Goal: Transaction & Acquisition: Download file/media

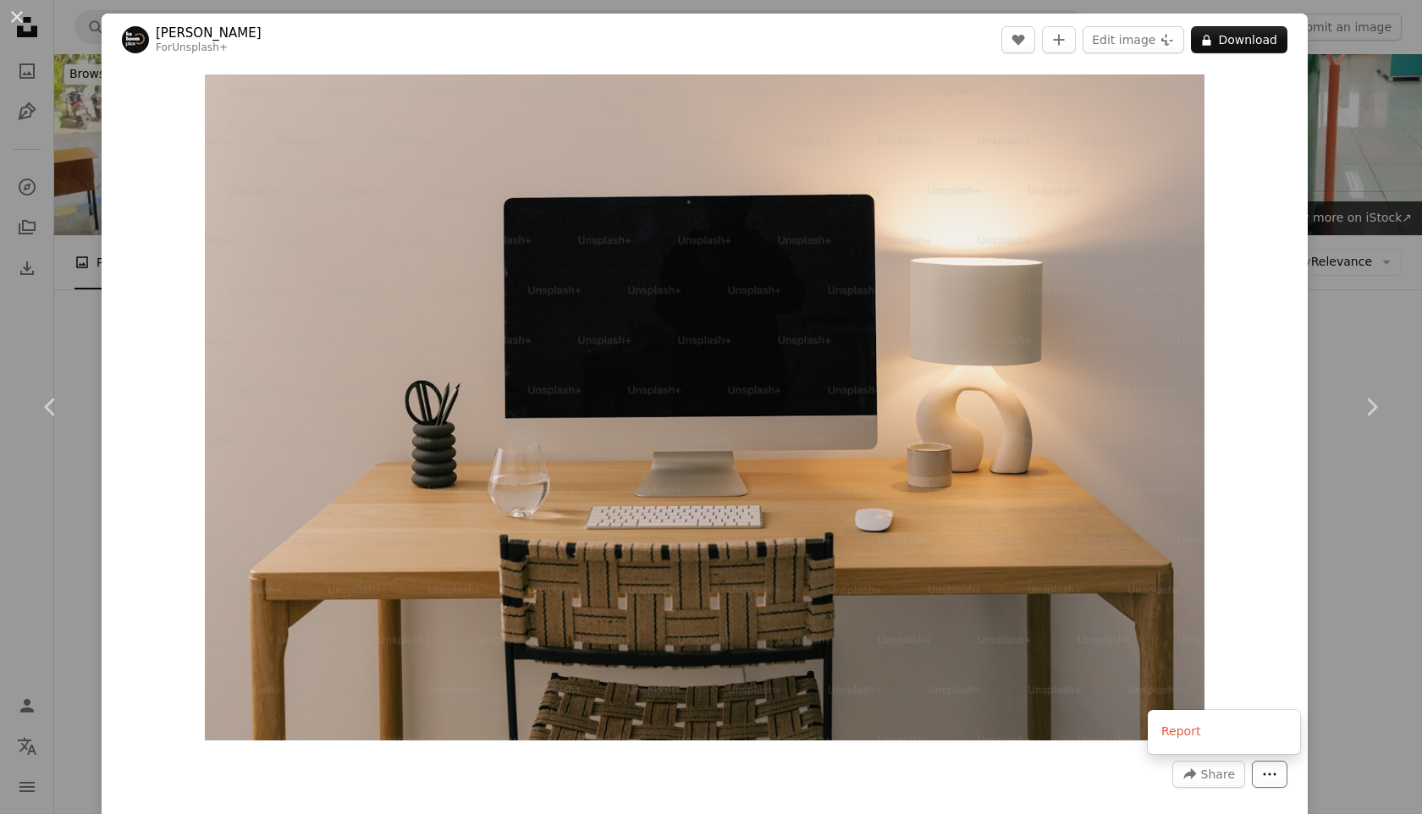
click at [1287, 787] on button "More Actions" at bounding box center [1270, 774] width 36 height 27
click at [1243, 659] on img at bounding box center [1110, 599] width 352 height 352
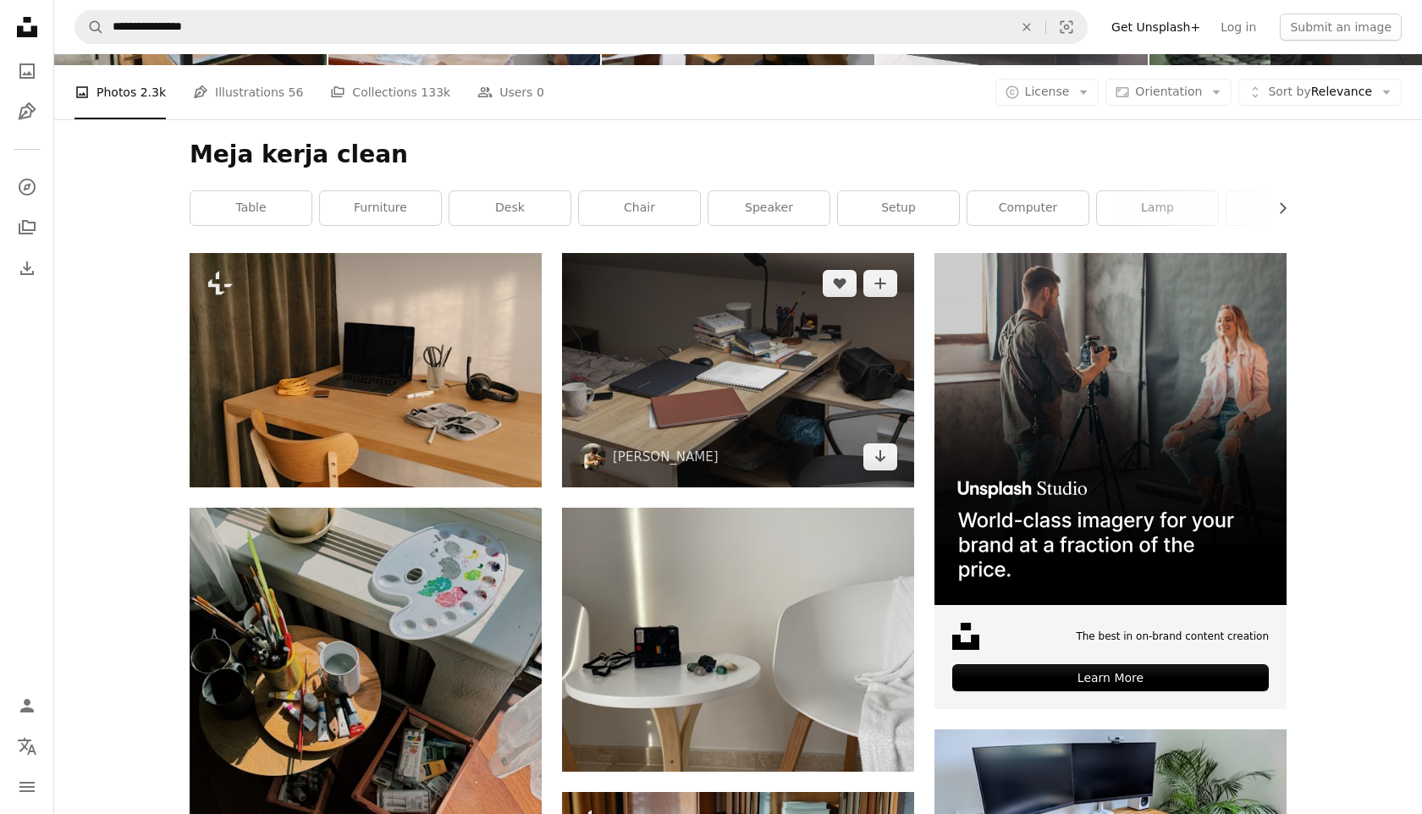
scroll to position [251, 0]
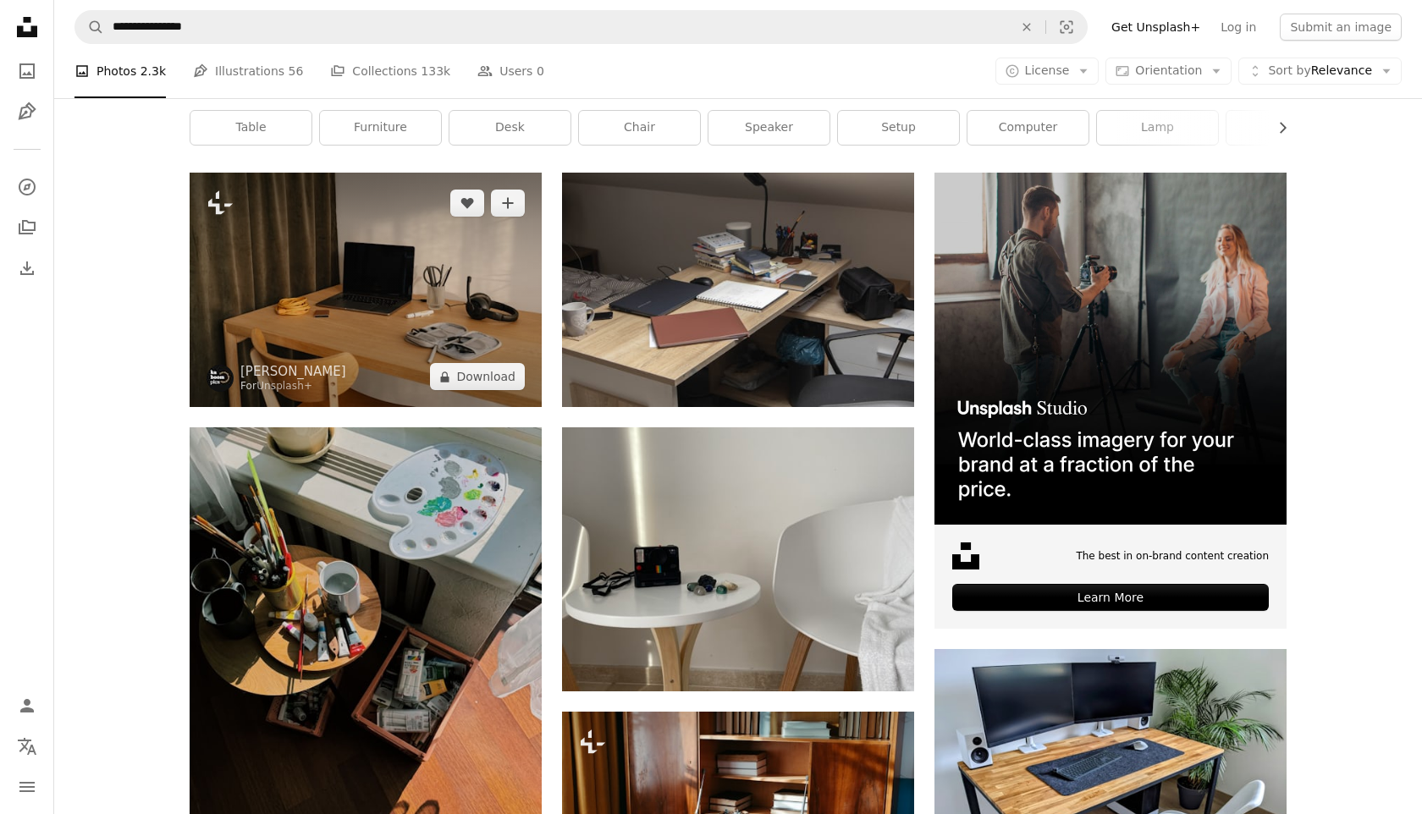
click at [436, 389] on div "A lock Download" at bounding box center [477, 376] width 95 height 27
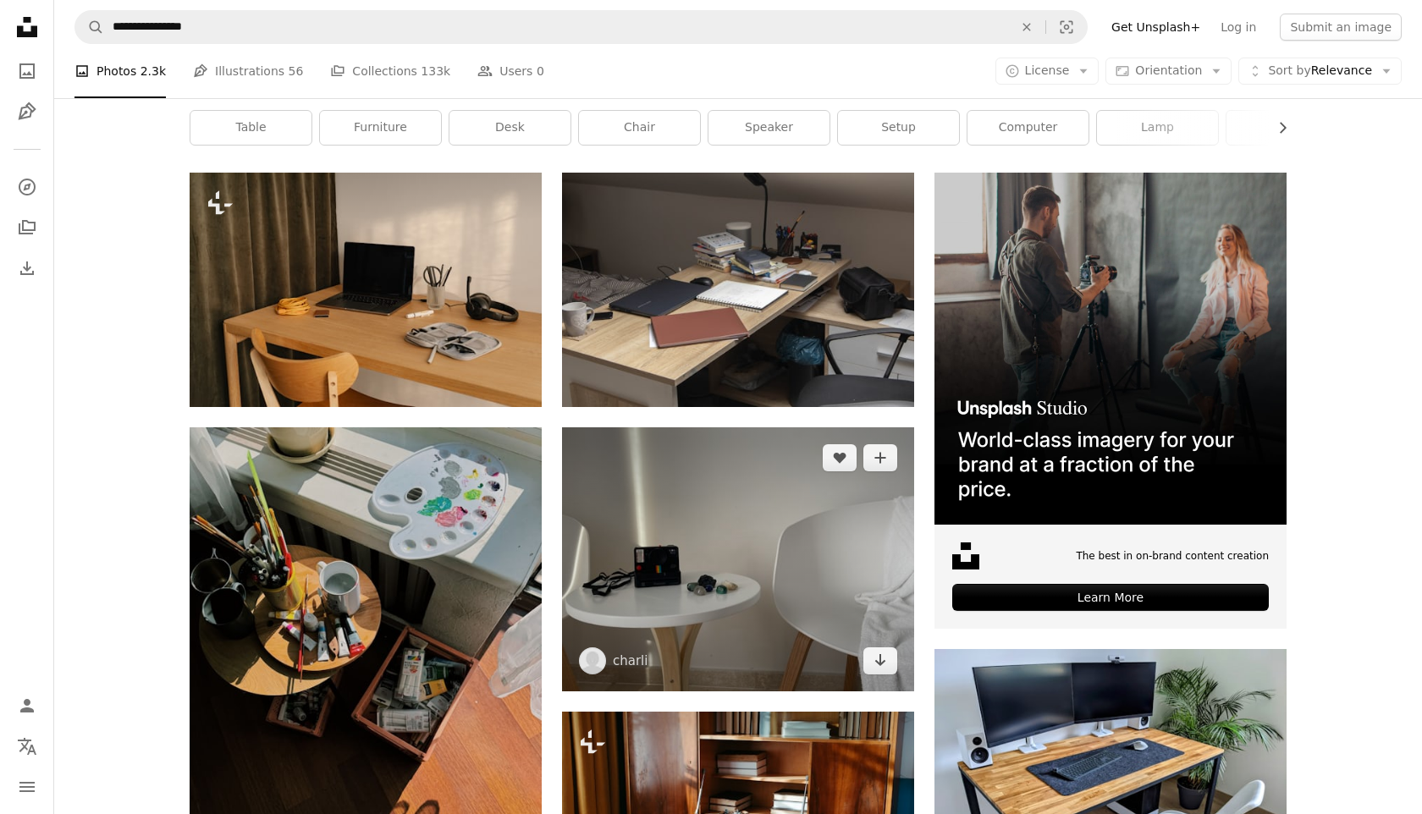
click at [833, 614] on img at bounding box center [738, 559] width 352 height 264
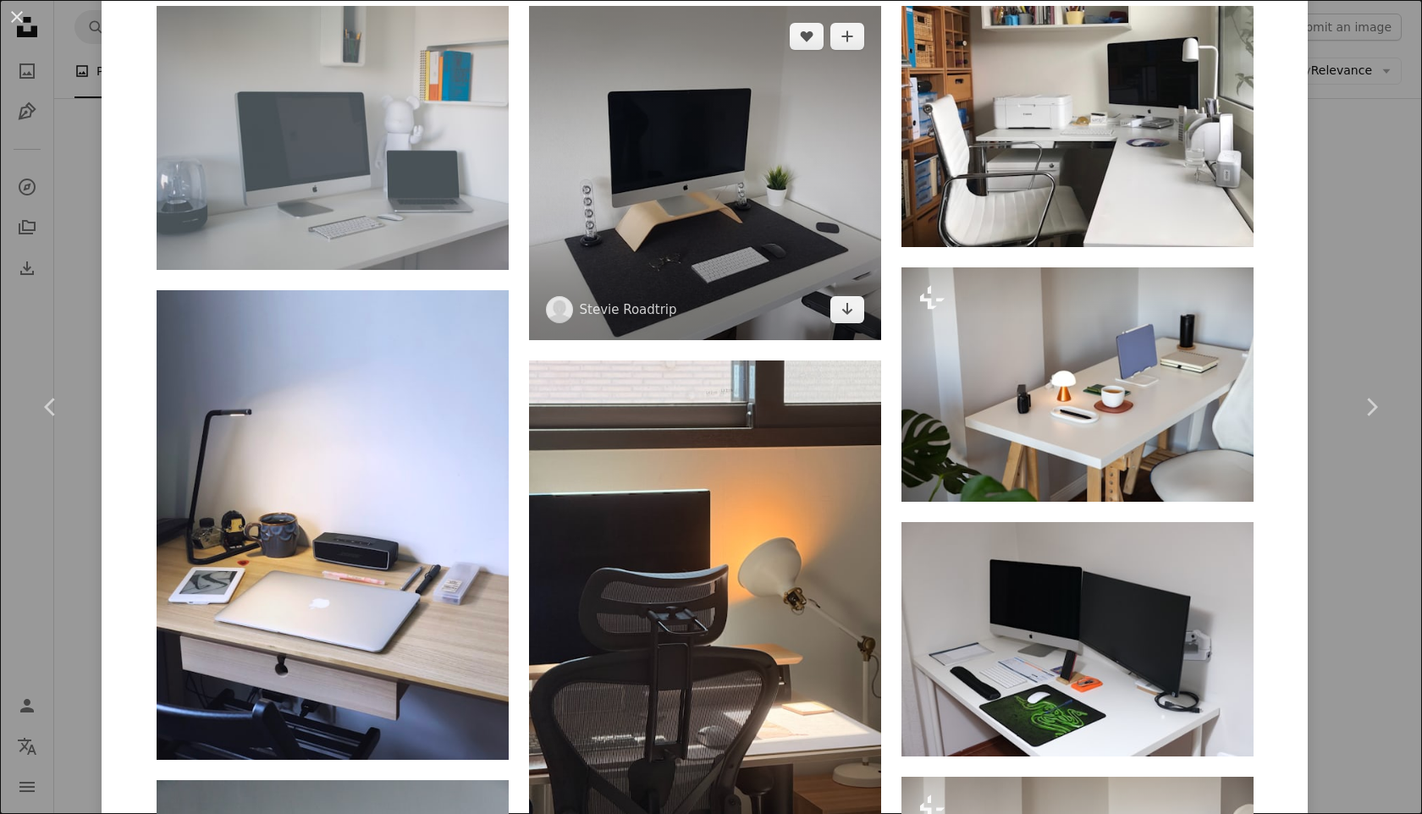
scroll to position [1328, 0]
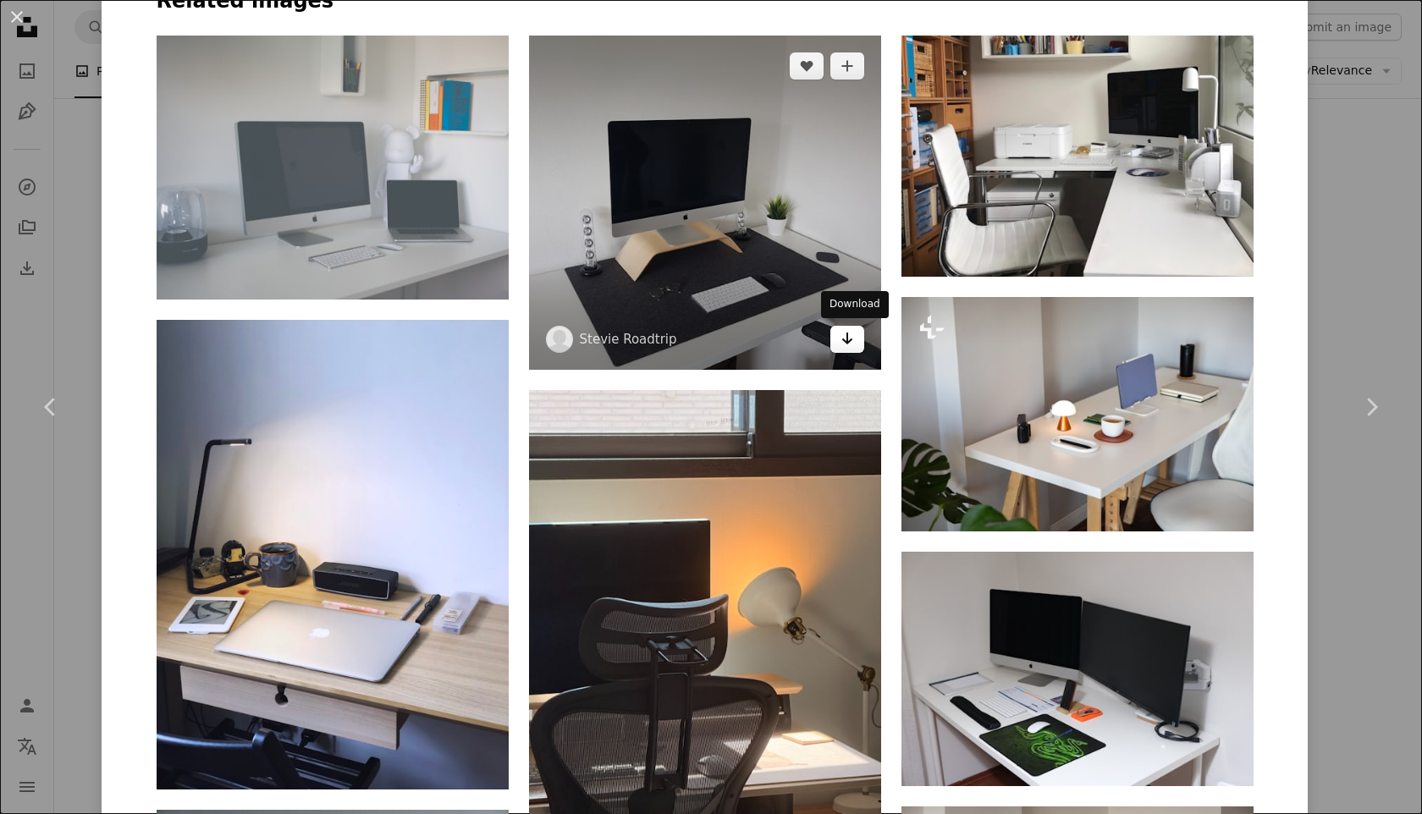
click at [851, 344] on icon "Arrow pointing down" at bounding box center [847, 338] width 14 height 20
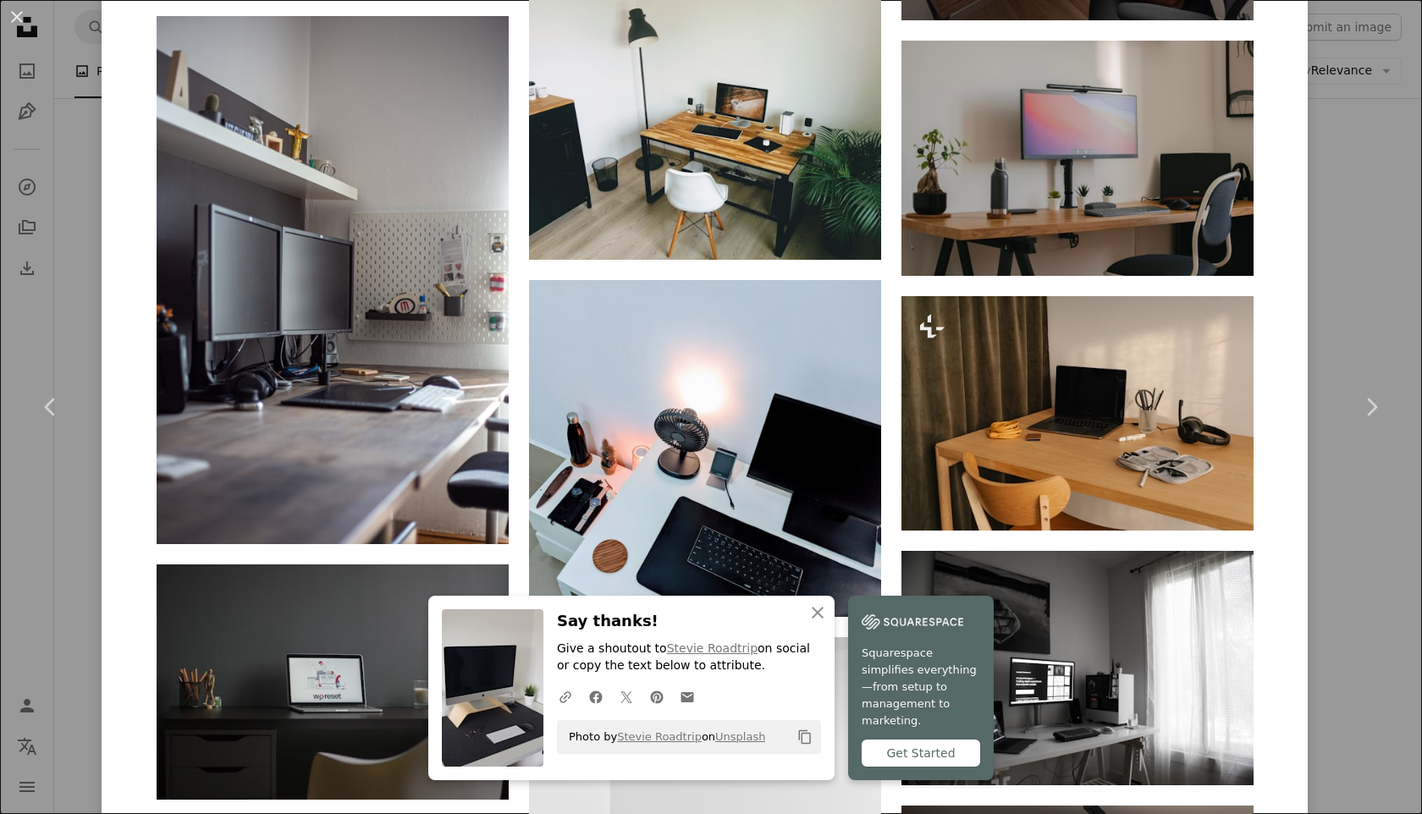
scroll to position [3948, 0]
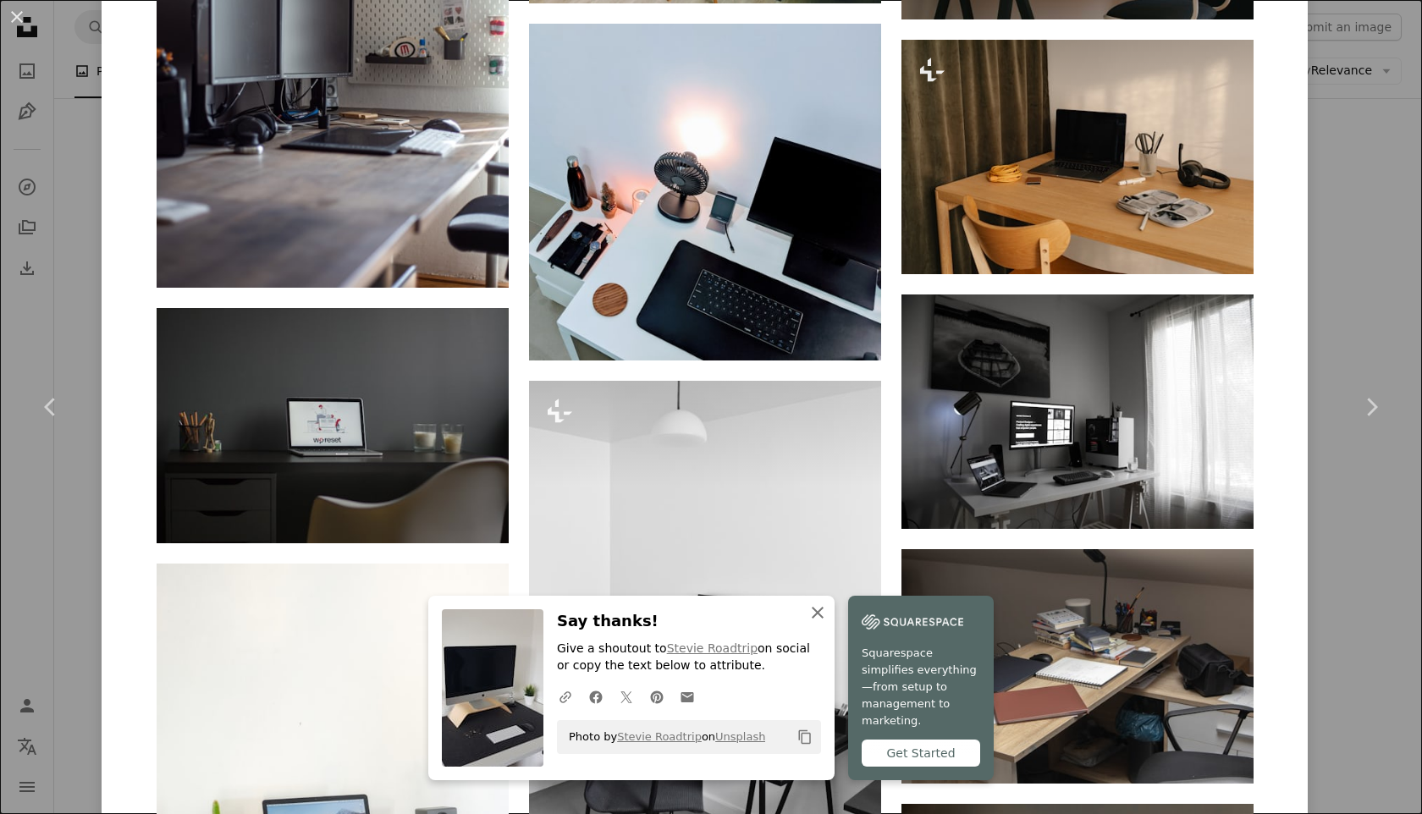
click at [818, 613] on button "An X shape Close" at bounding box center [818, 613] width 34 height 34
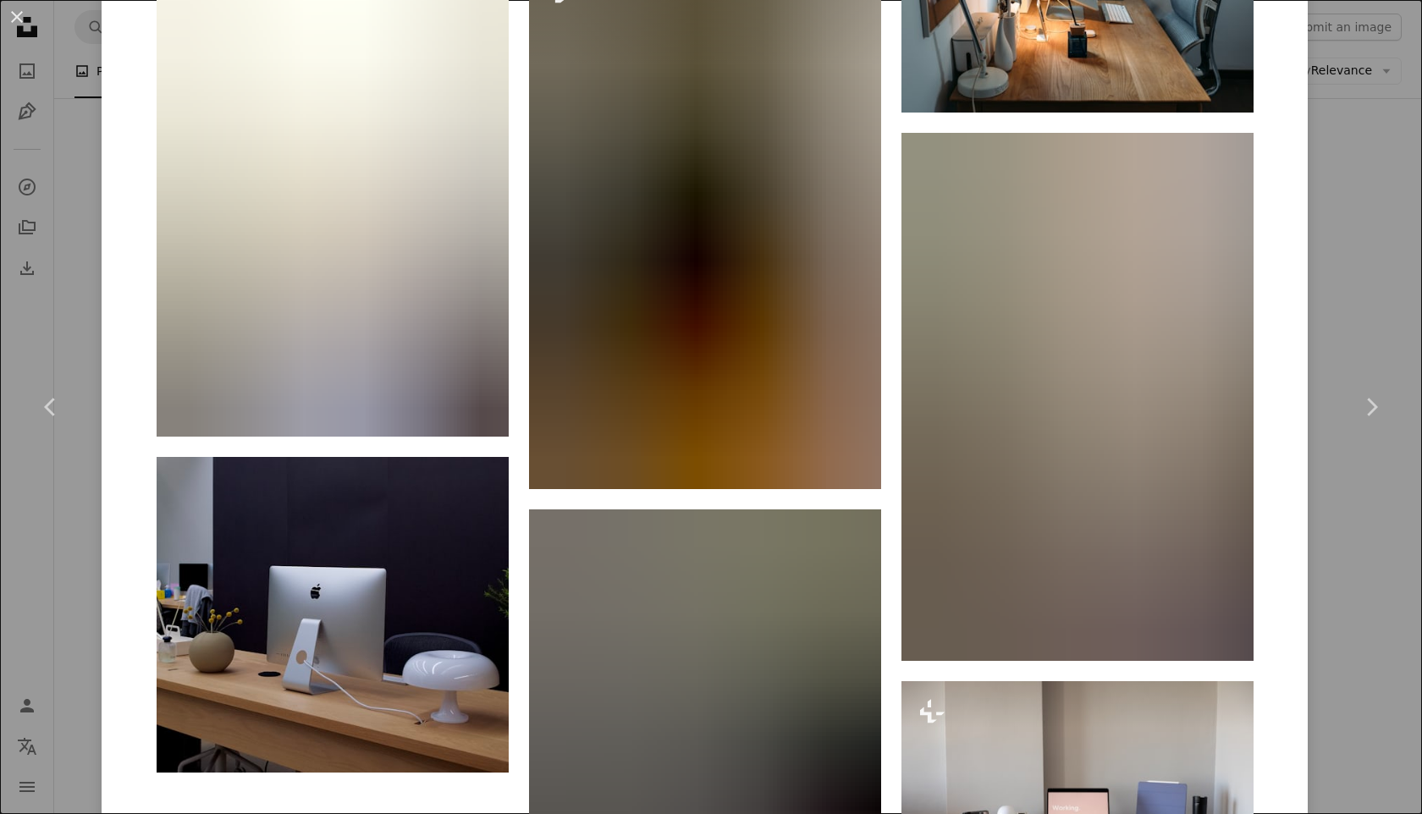
scroll to position [5520, 0]
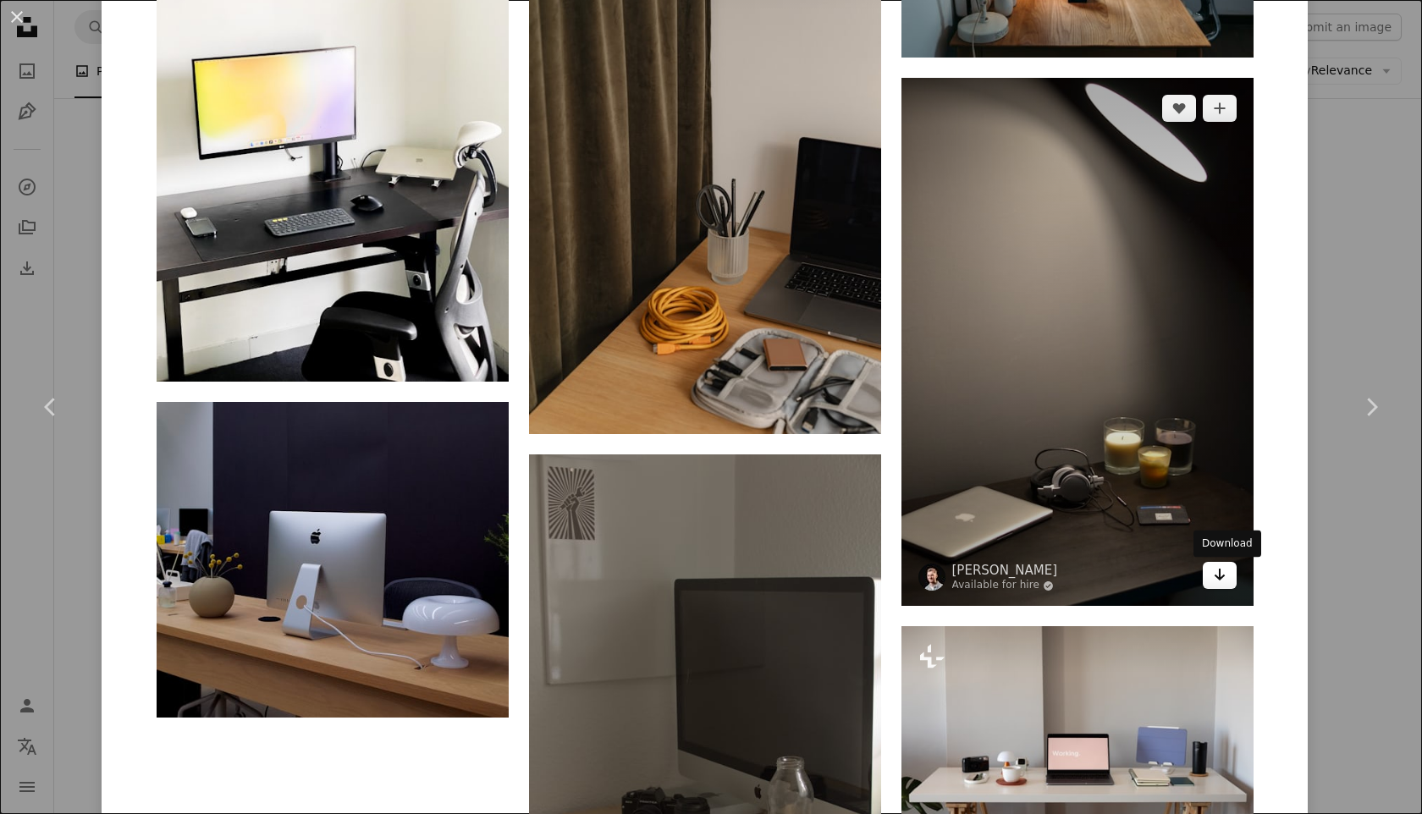
click at [1226, 581] on icon "Arrow pointing down" at bounding box center [1220, 575] width 14 height 20
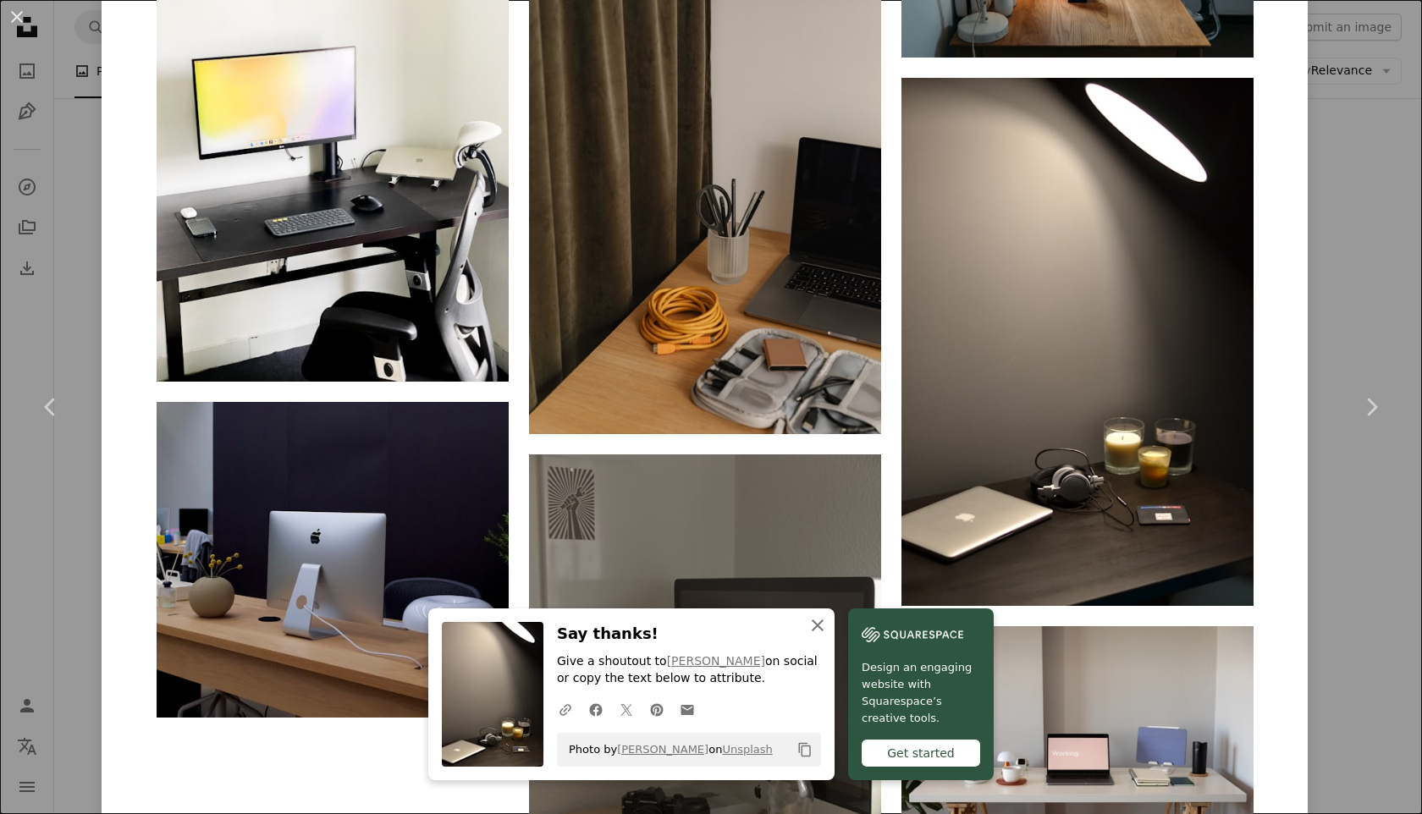
click at [815, 626] on icon "An X shape" at bounding box center [817, 625] width 20 height 20
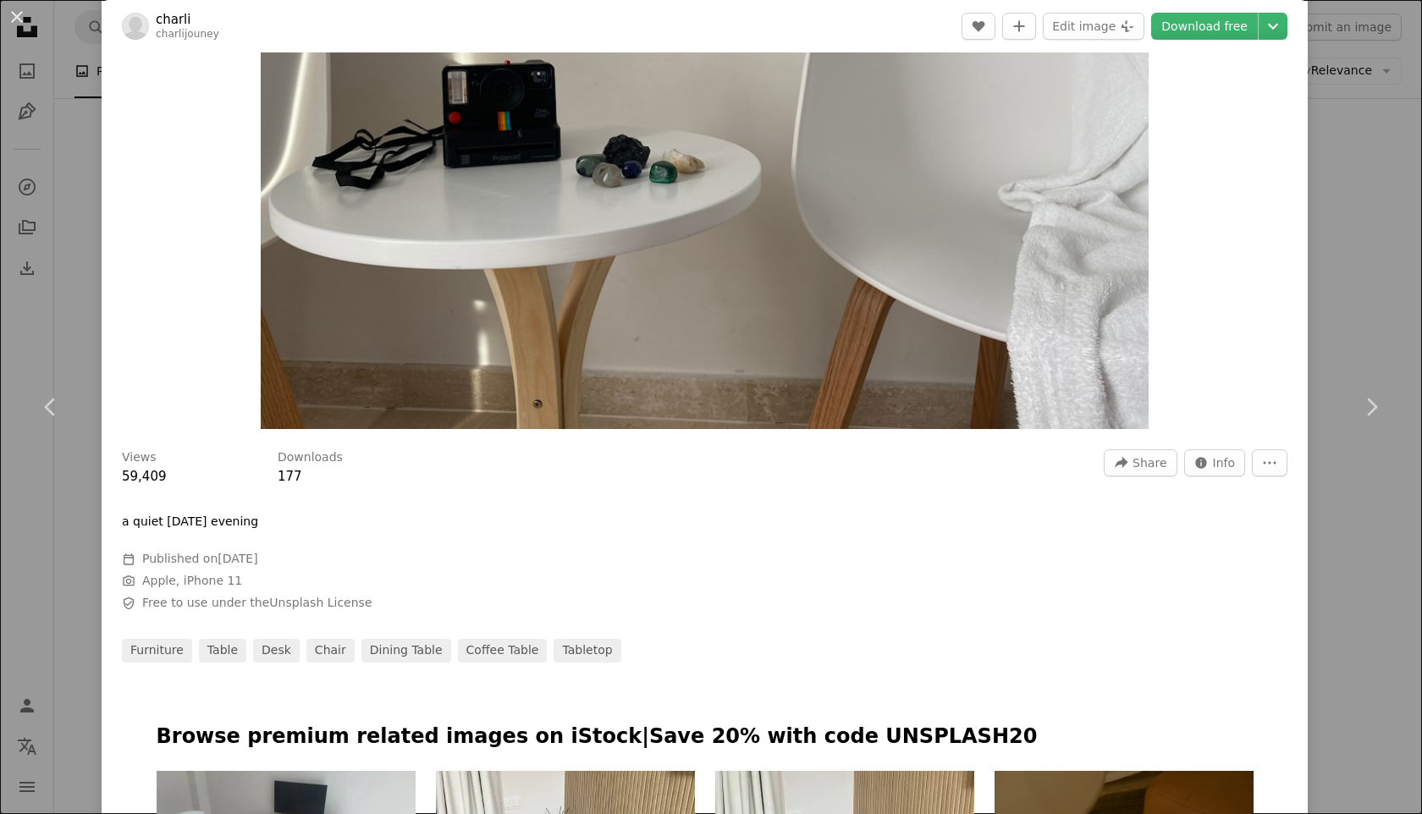
scroll to position [307, 0]
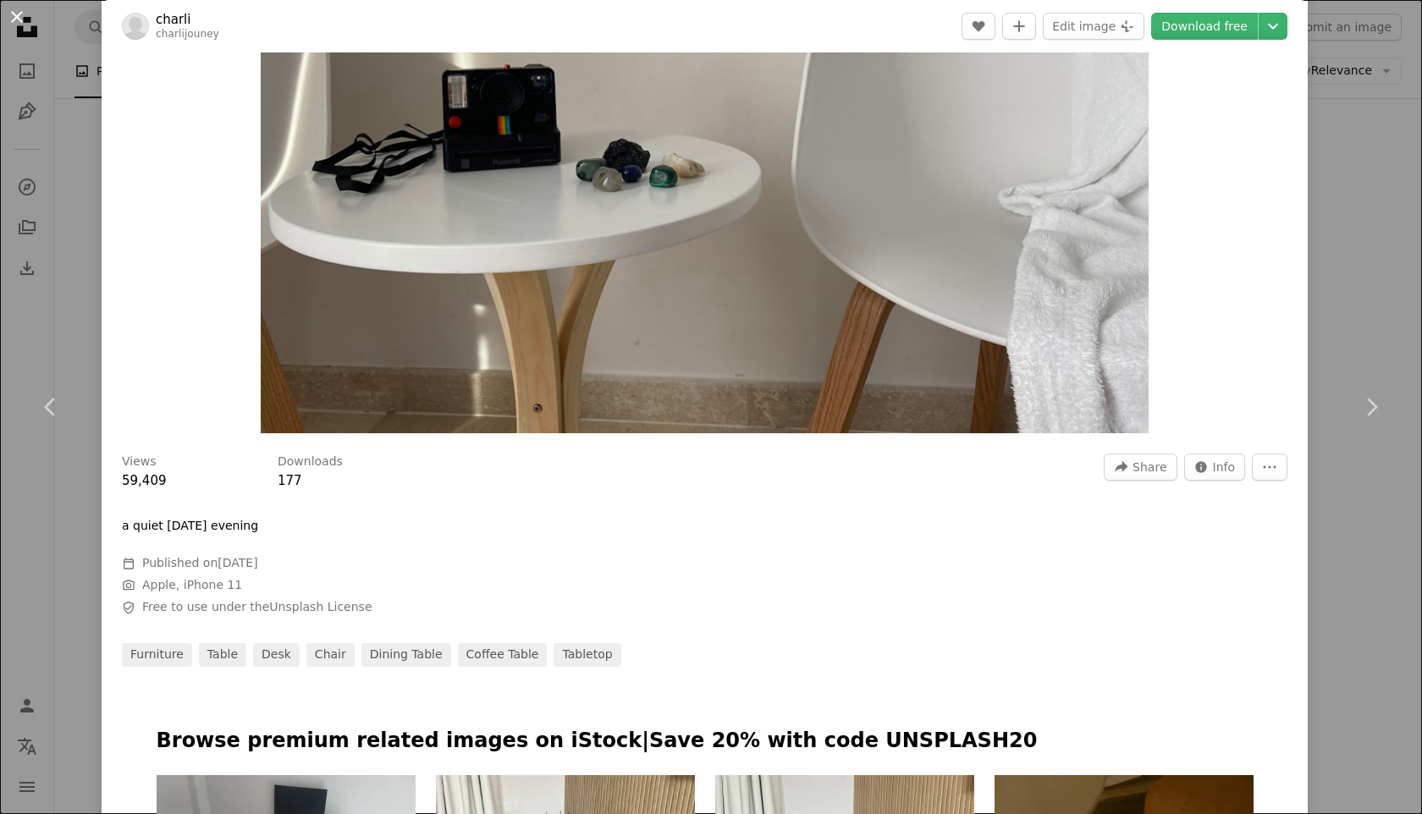
click at [19, 20] on button "An X shape" at bounding box center [17, 17] width 20 height 20
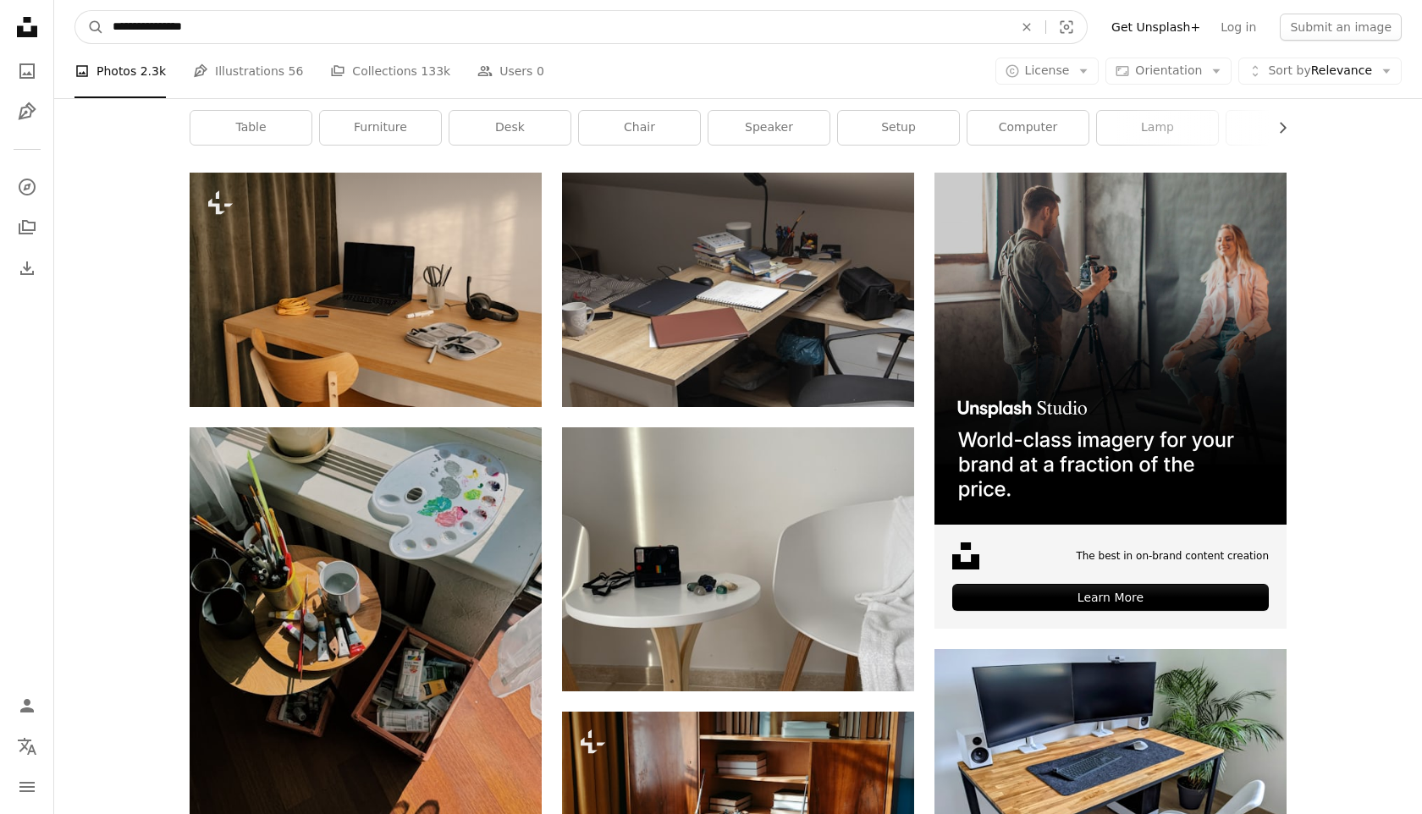
click at [156, 25] on input "**********" at bounding box center [556, 27] width 904 height 32
type input "*"
type input "**********"
click button "A magnifying glass" at bounding box center [89, 27] width 29 height 32
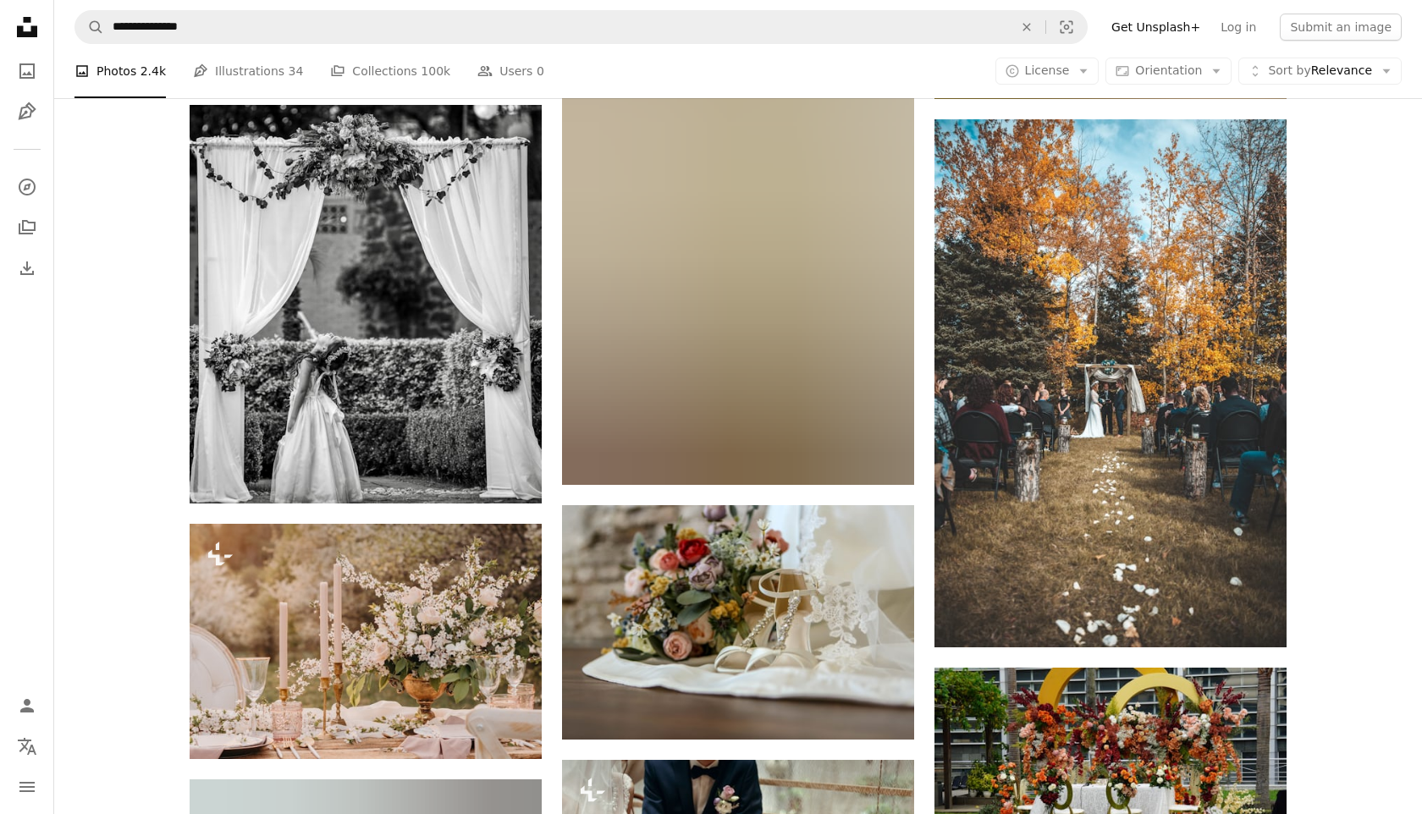
scroll to position [2334, 0]
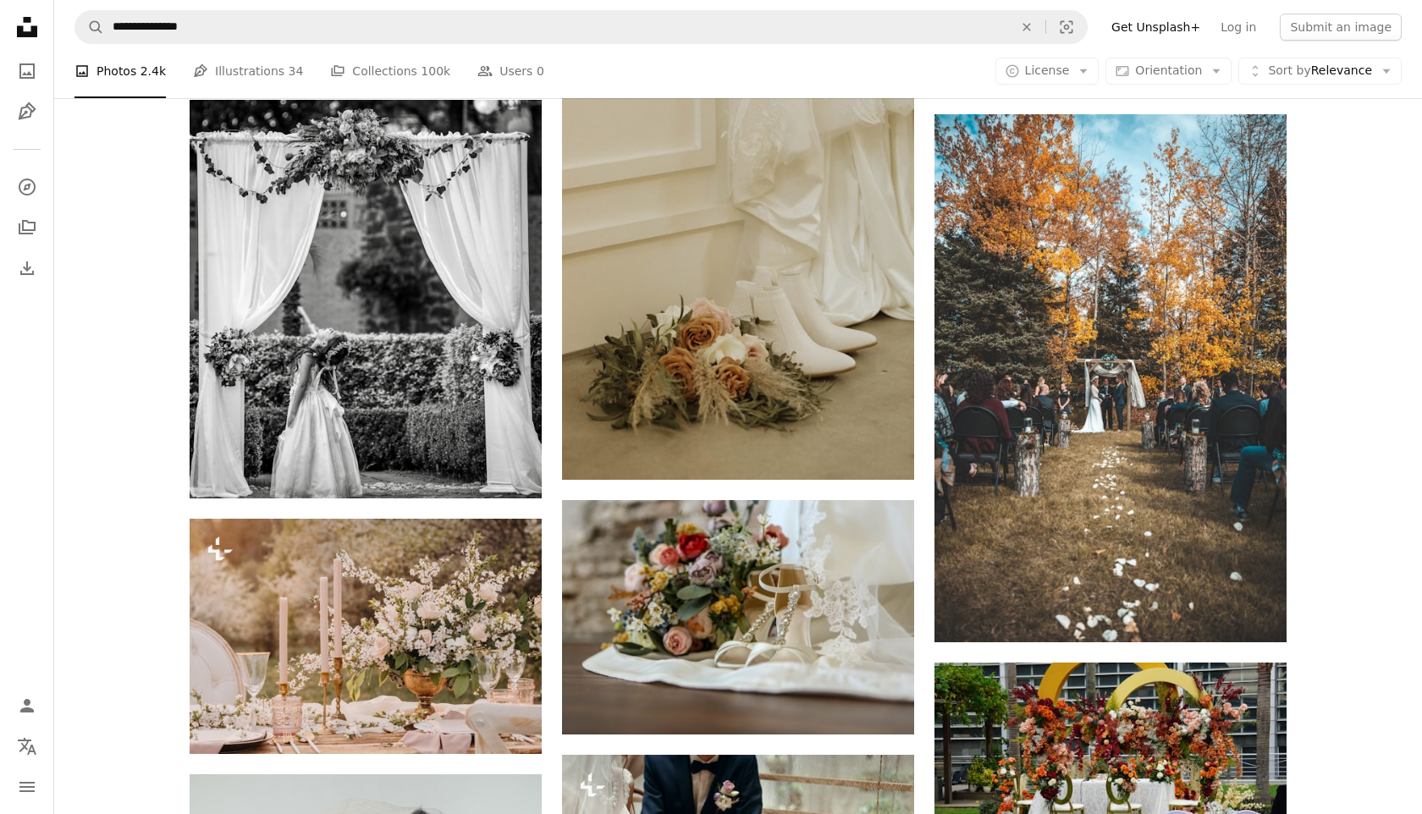
click at [1336, 460] on div "Plus sign for Unsplash+ A heart A plus sign Getty Images For Unsplash+ A lock D…" at bounding box center [738, 725] width 1368 height 5271
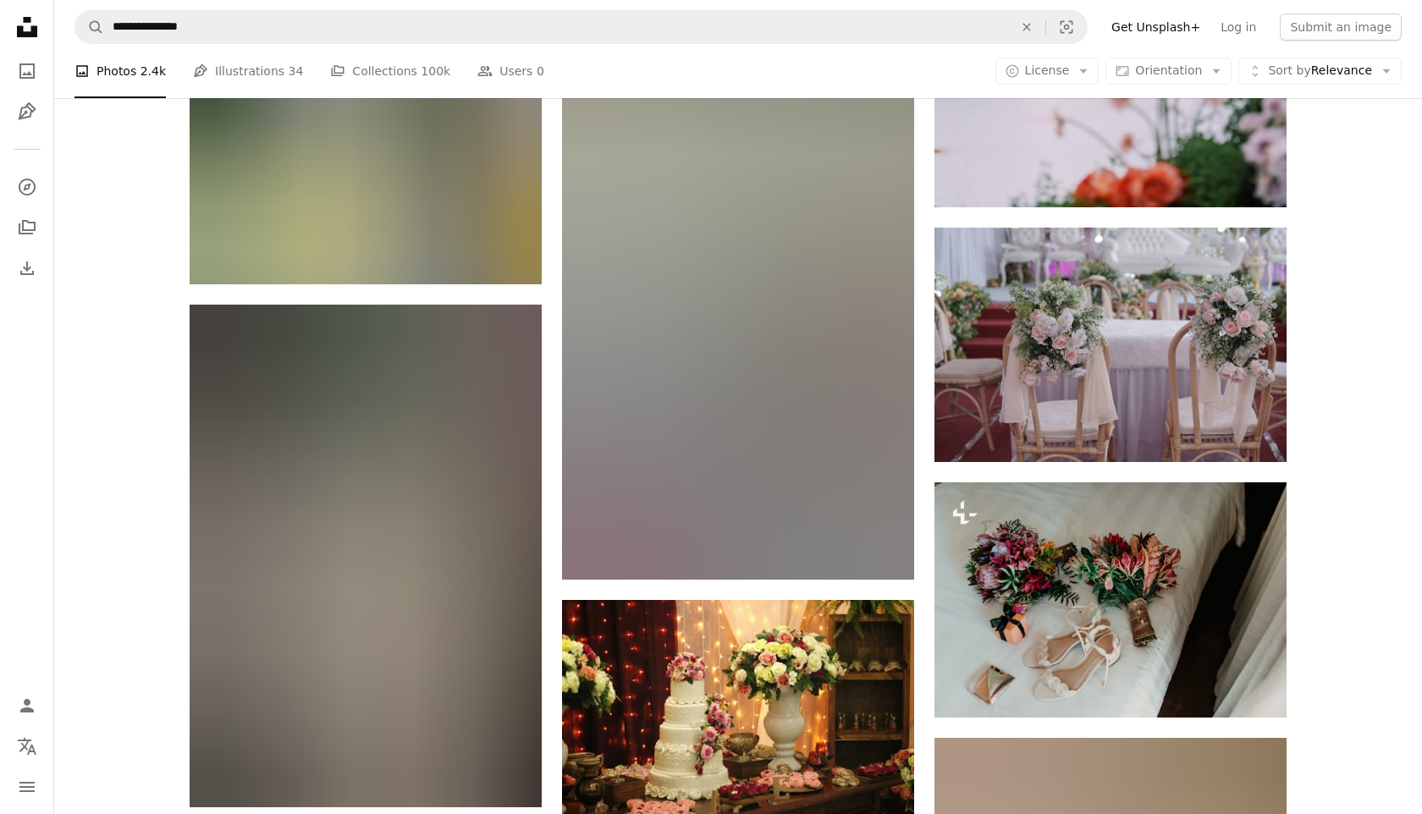
scroll to position [4890, 0]
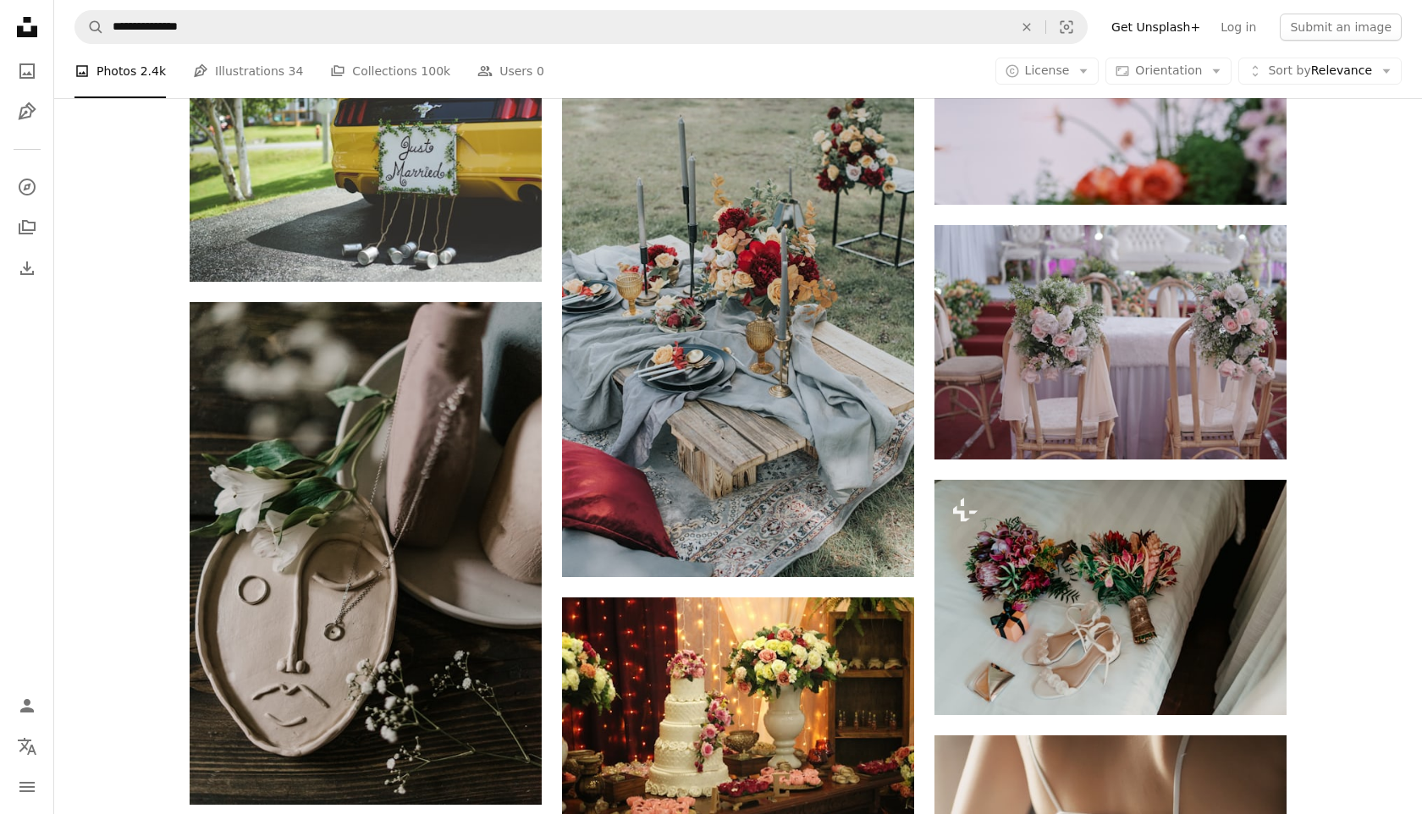
click at [972, 61] on div "A photo Photos 2.4k Pen Tool Illustrations 34 A stack of folders Collections 10…" at bounding box center [737, 71] width 1327 height 54
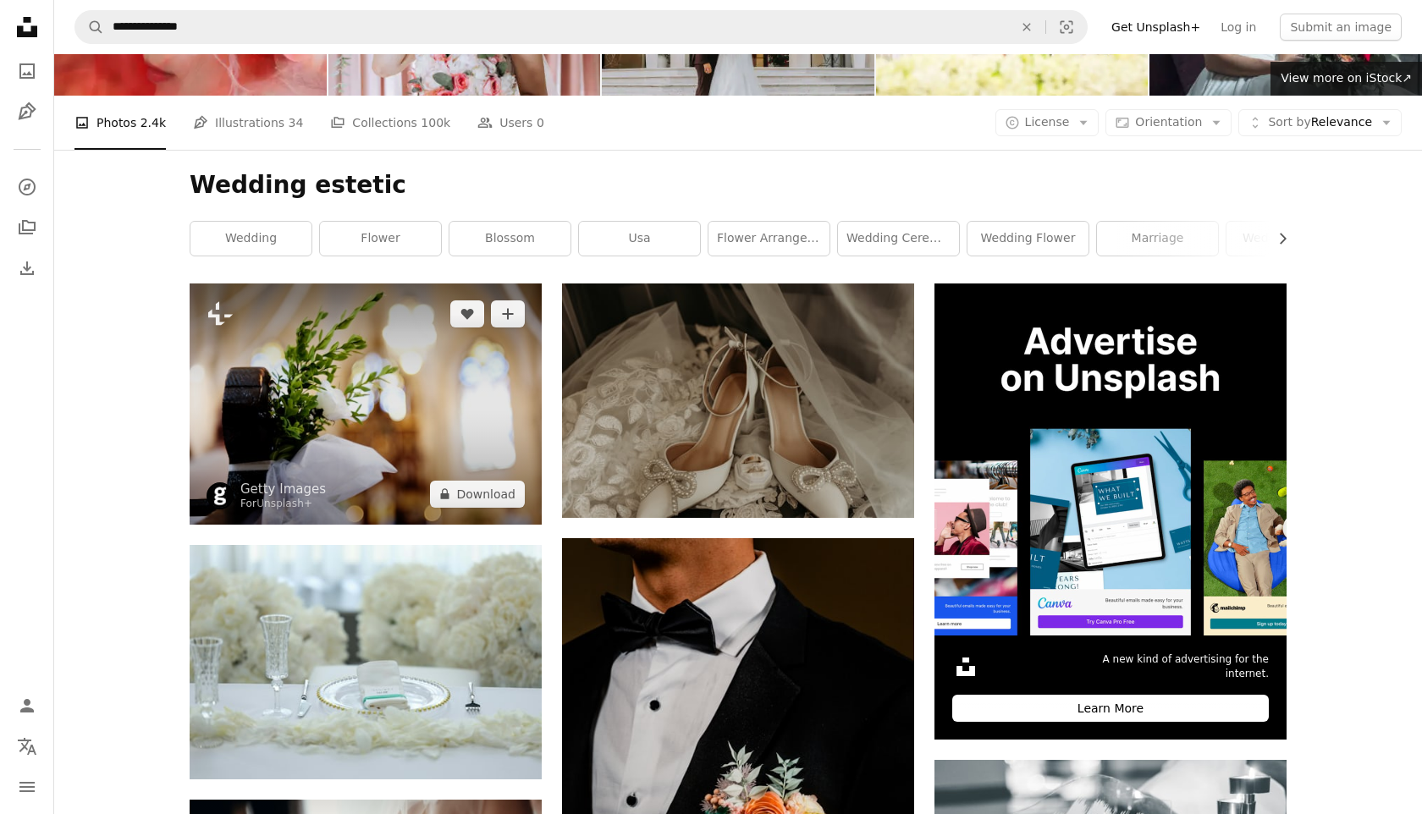
scroll to position [215, 0]
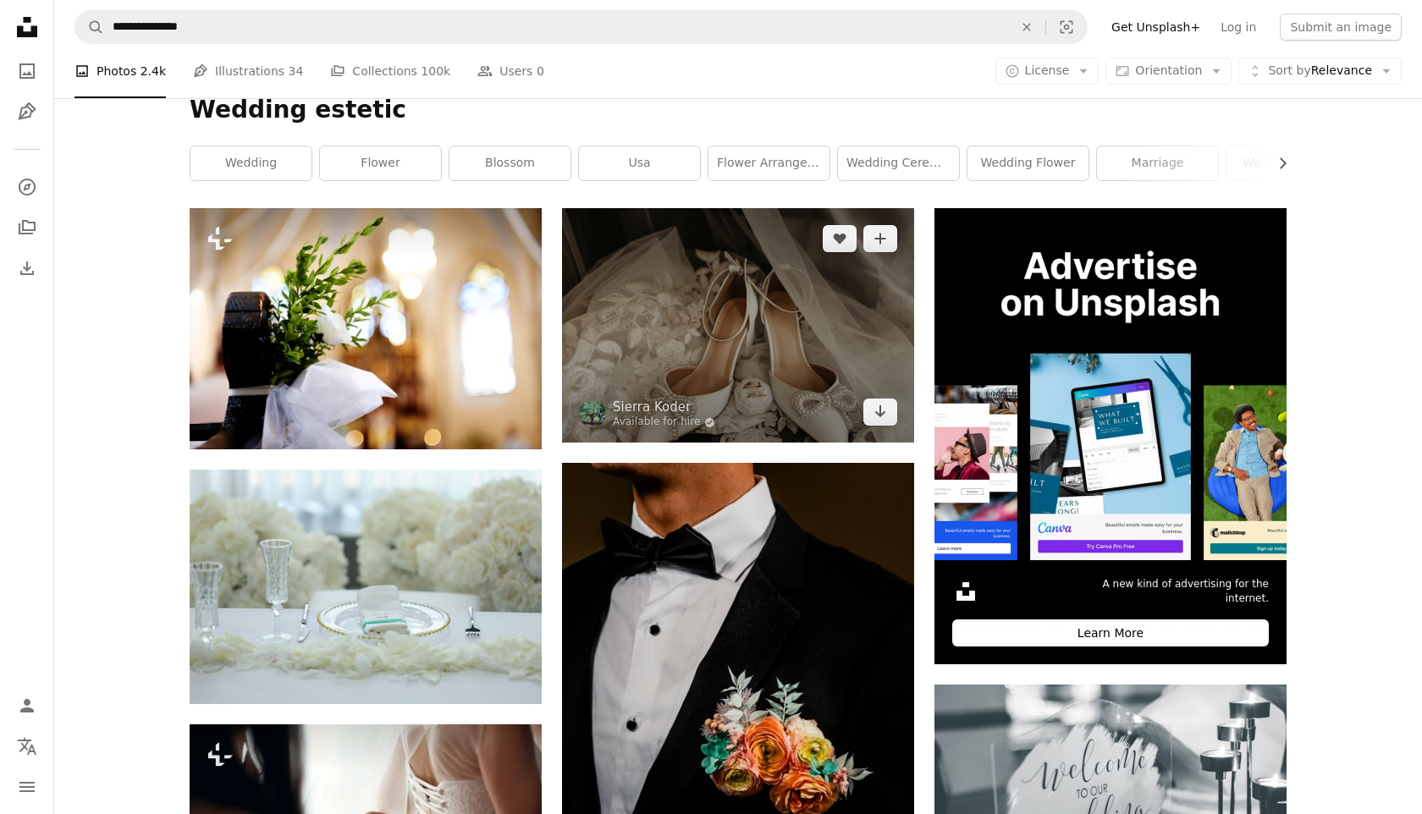
click at [654, 372] on img at bounding box center [738, 325] width 352 height 234
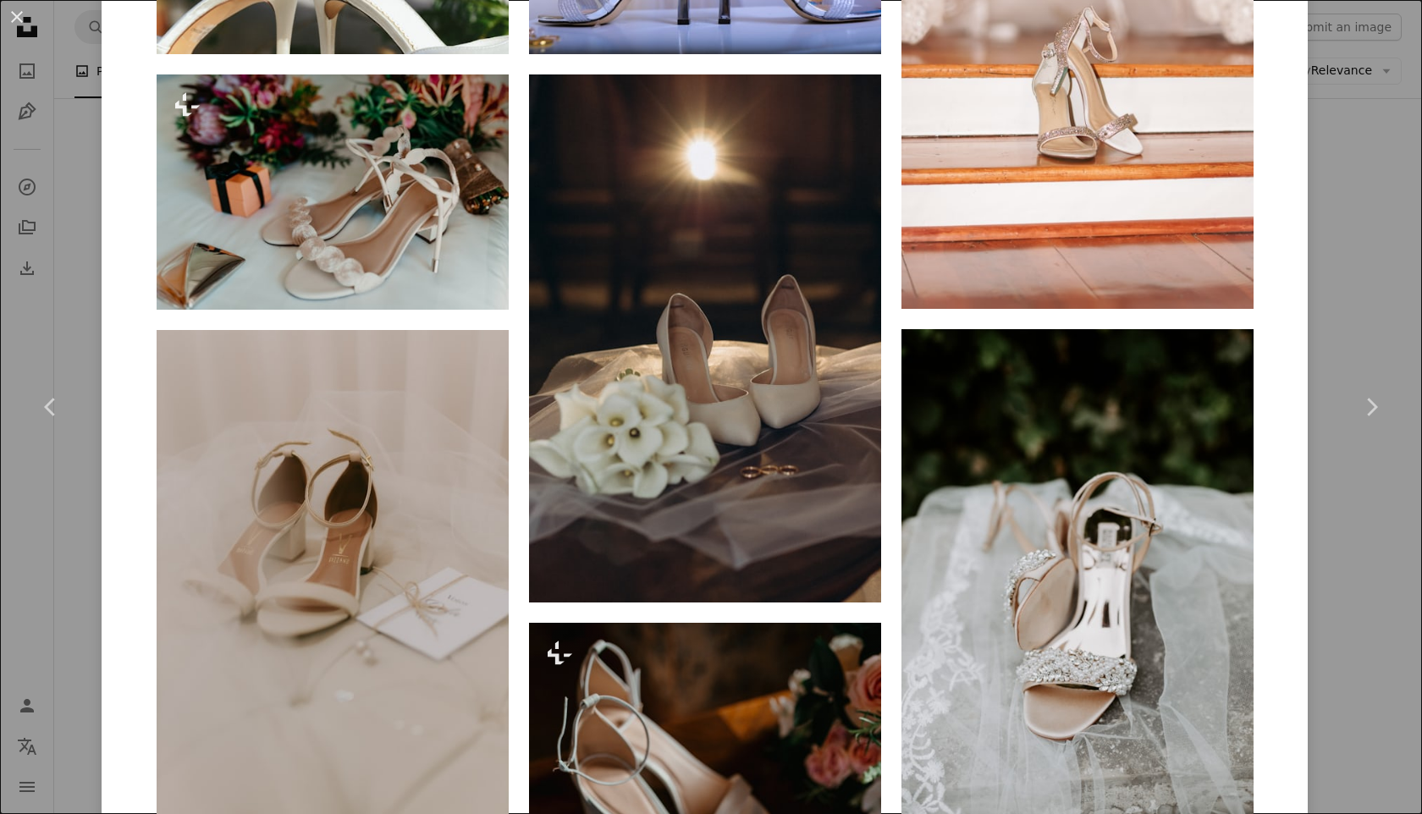
scroll to position [2812, 0]
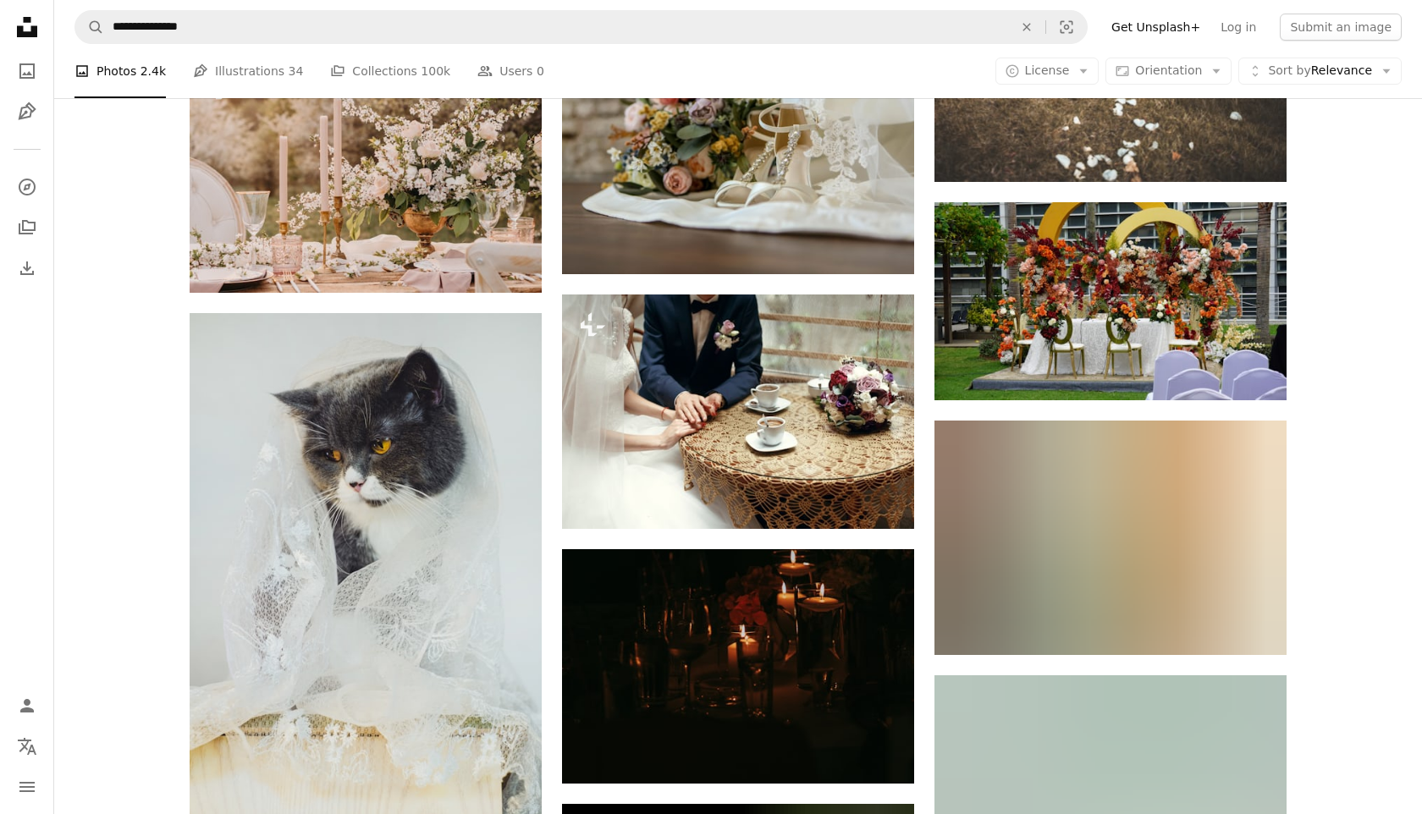
scroll to position [2344, 0]
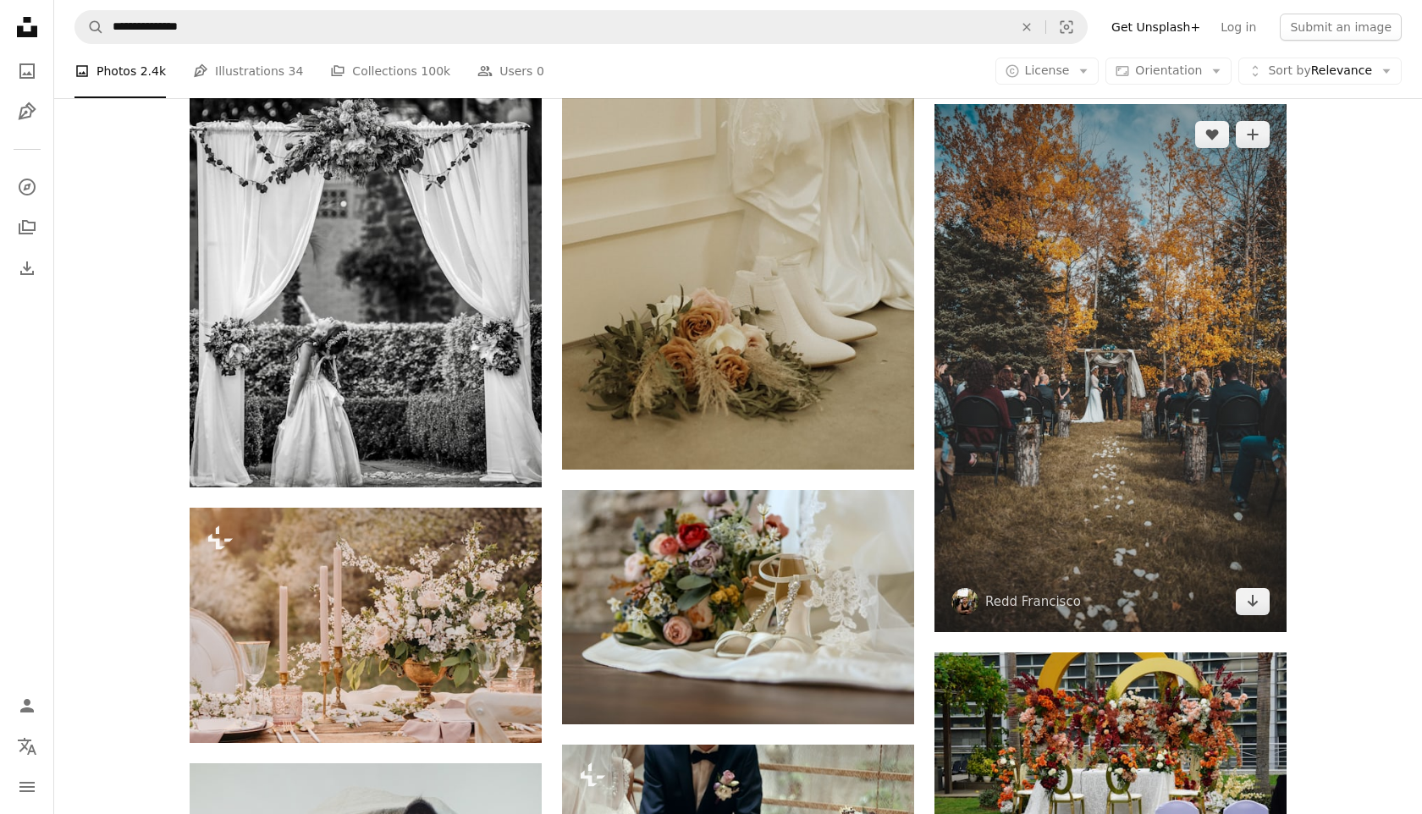
click at [1138, 469] on img at bounding box center [1110, 368] width 352 height 528
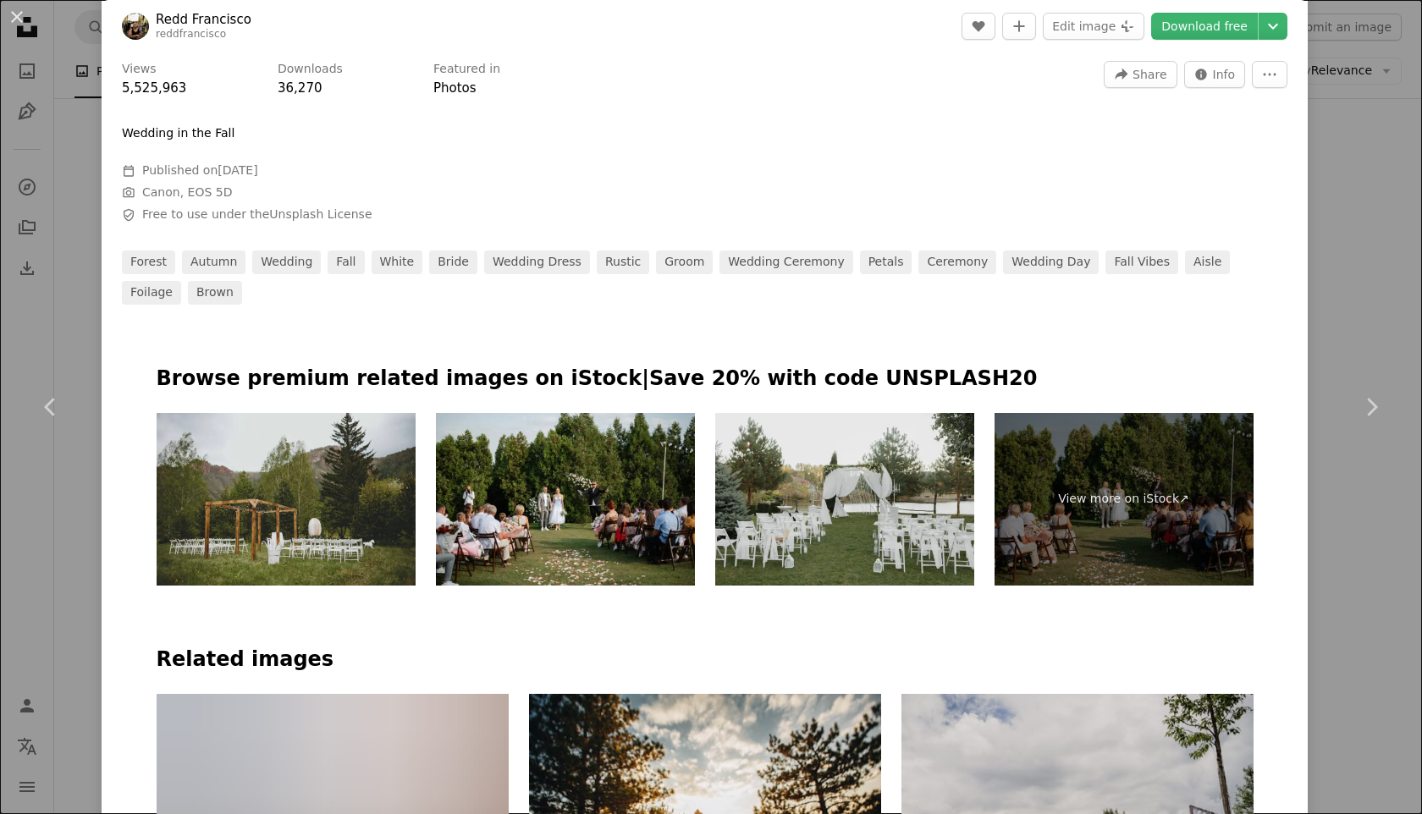
scroll to position [827, 0]
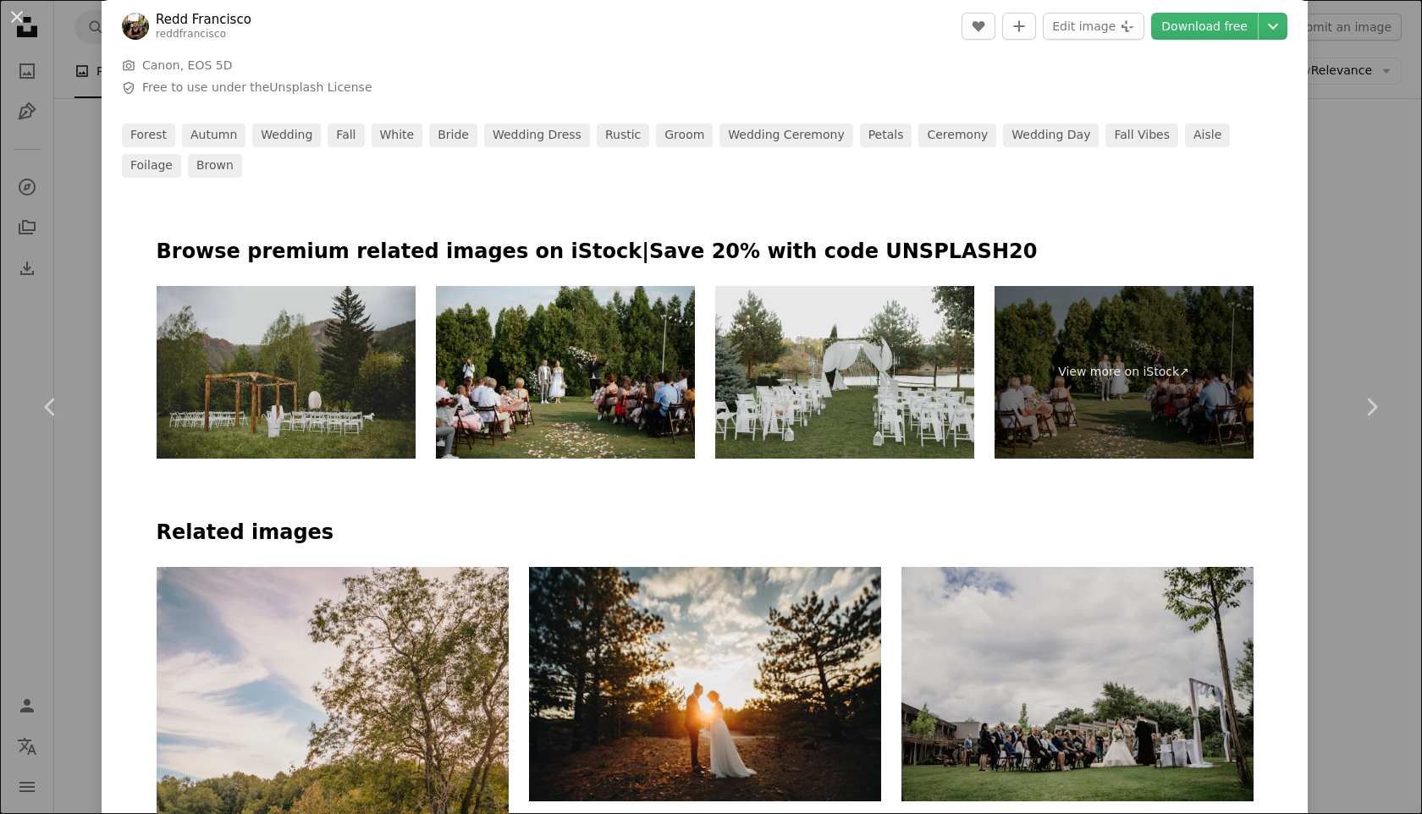
click at [336, 358] on img at bounding box center [286, 372] width 259 height 173
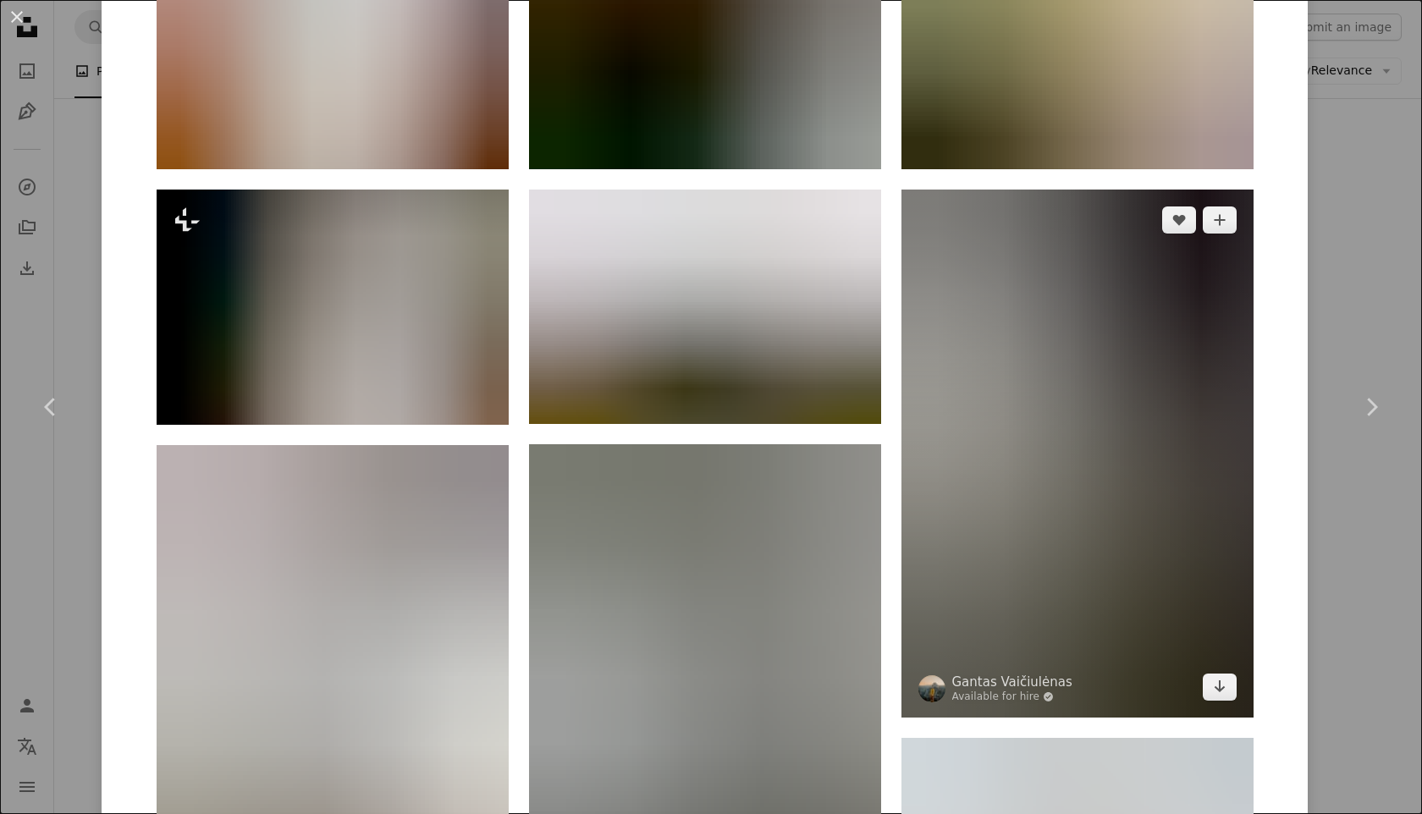
scroll to position [2284, 0]
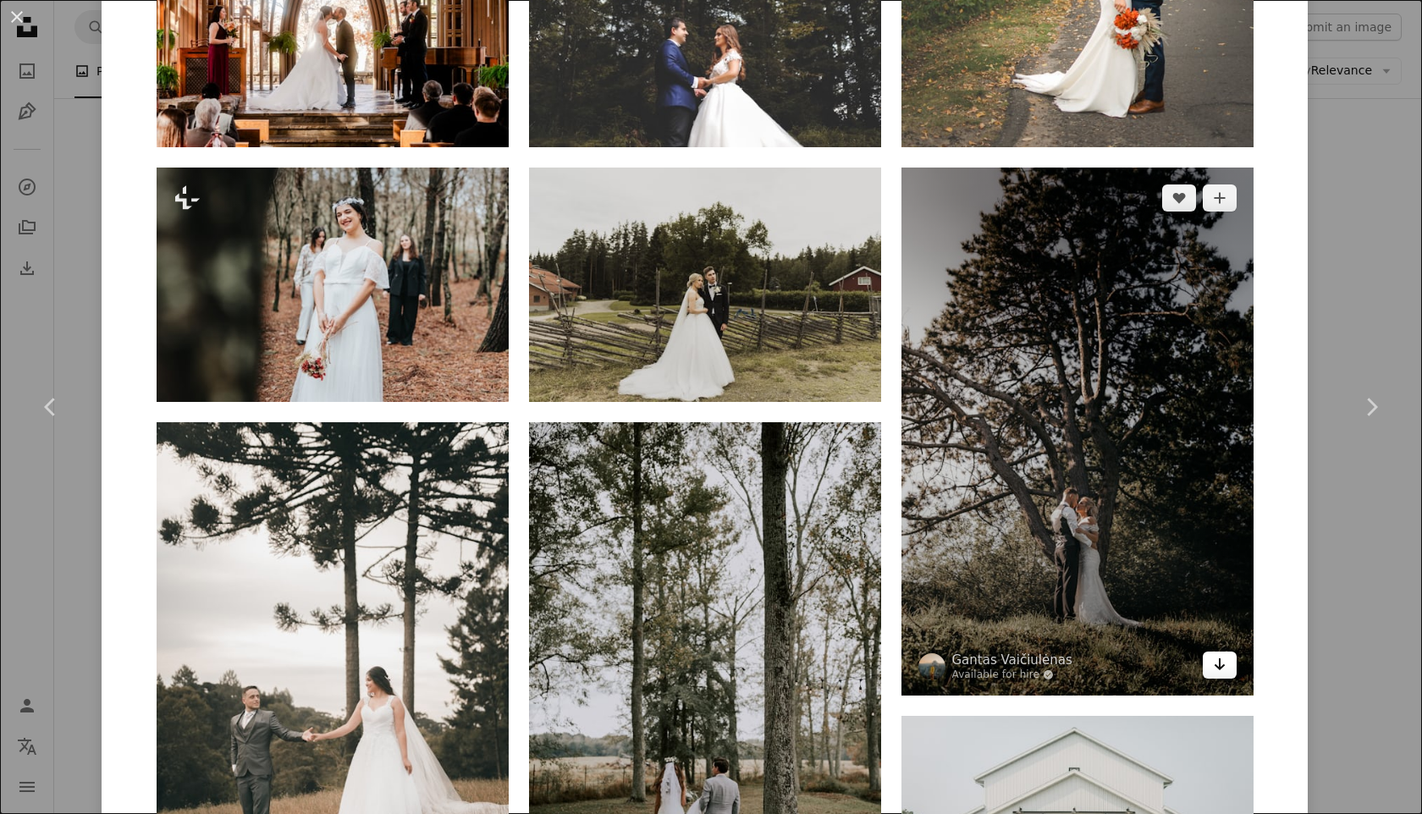
click at [1215, 652] on link "Arrow pointing down" at bounding box center [1220, 665] width 34 height 27
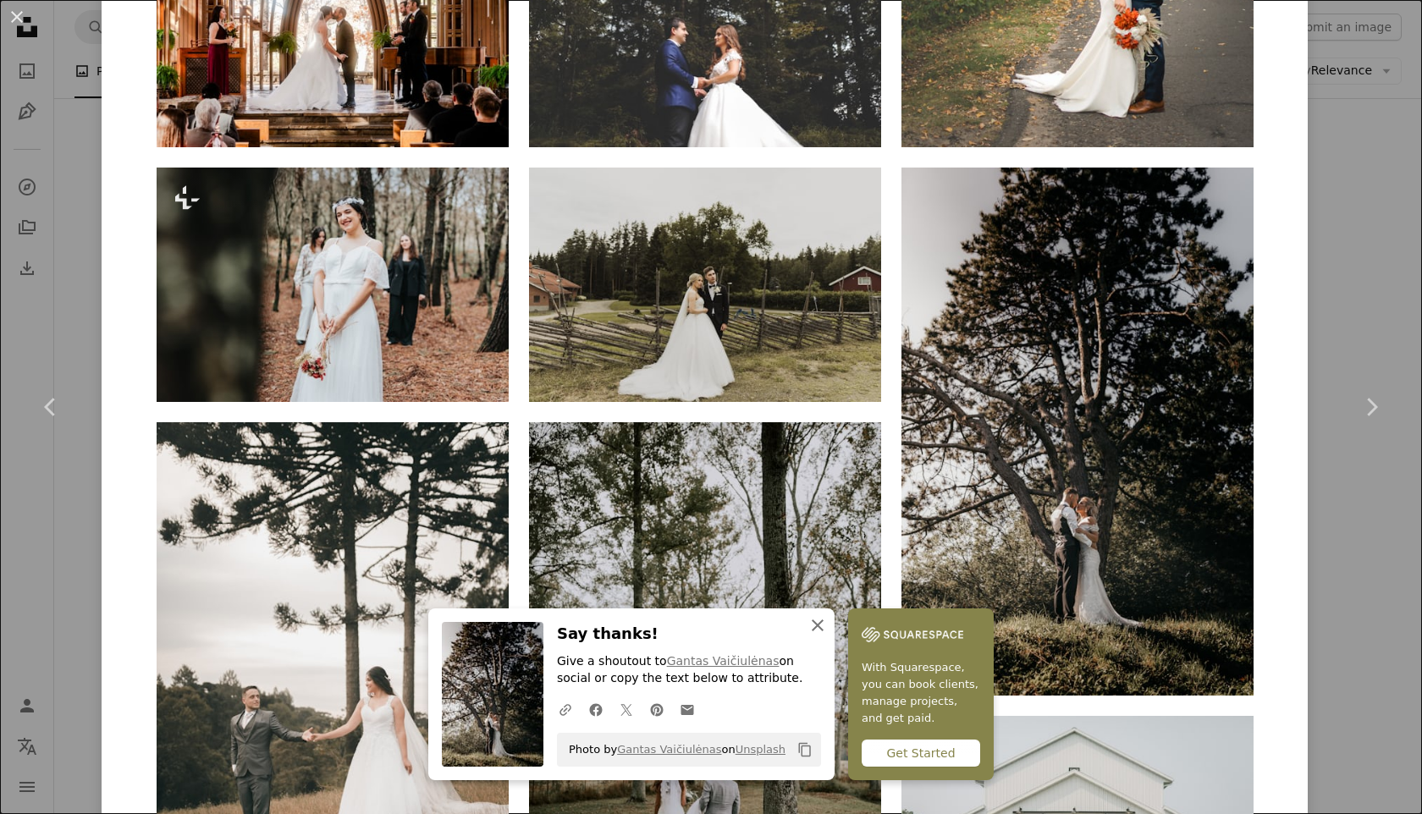
click at [815, 626] on icon "An X shape" at bounding box center [817, 625] width 20 height 20
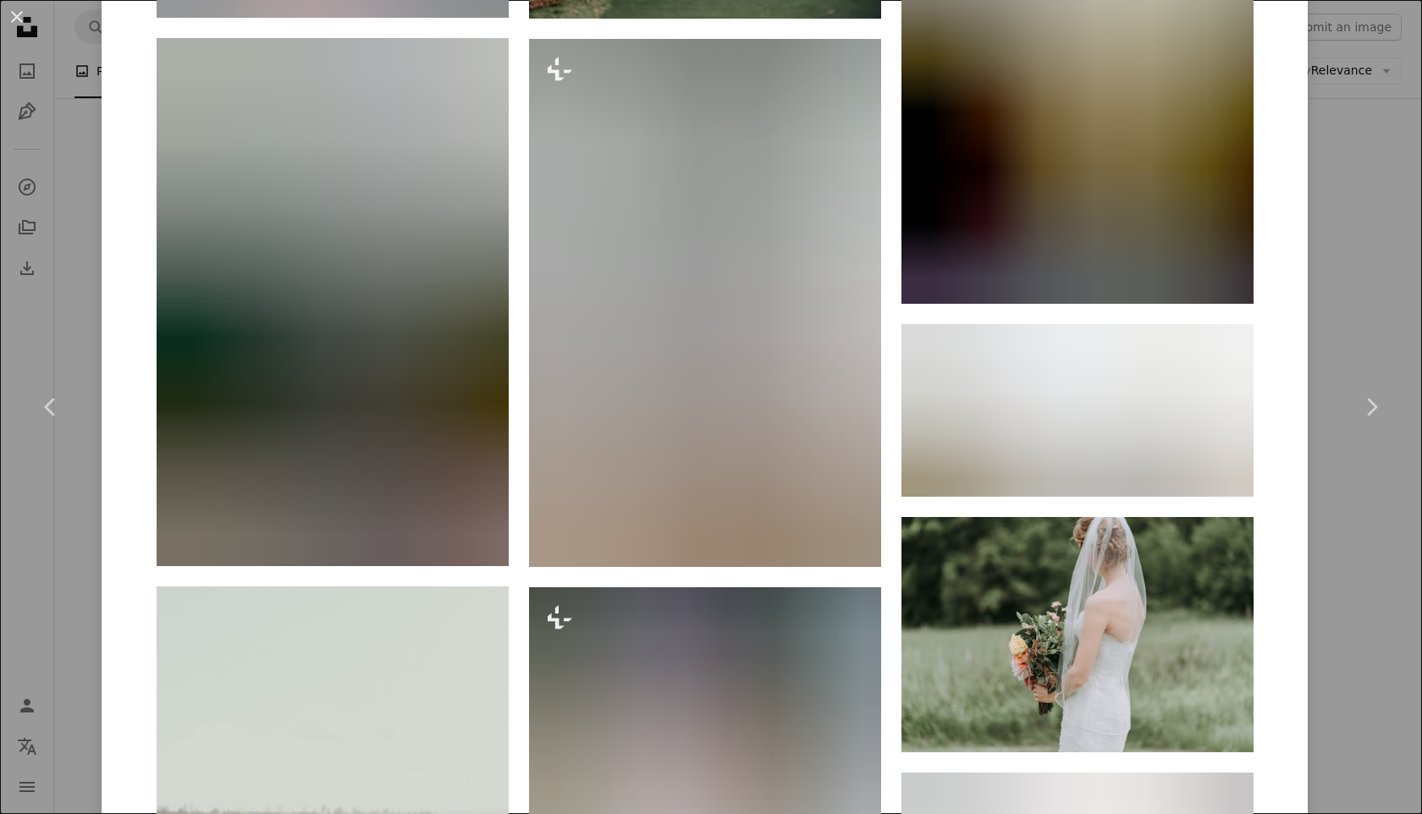
scroll to position [14263, 0]
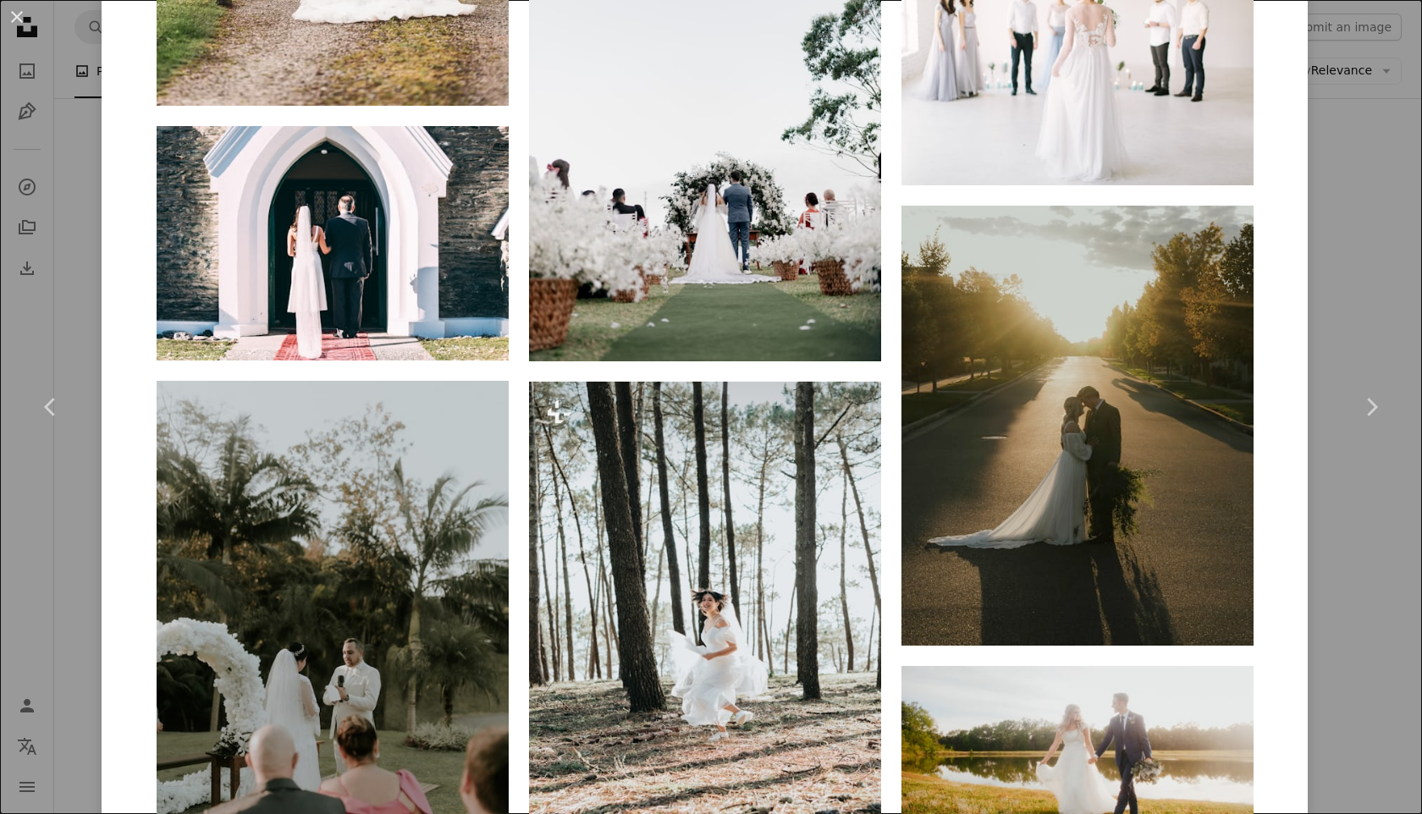
click at [1421, 100] on div "An X shape Chevron left Chevron right [PERSON_NAME] reddfrancisco A heart A plu…" at bounding box center [711, 407] width 1422 height 814
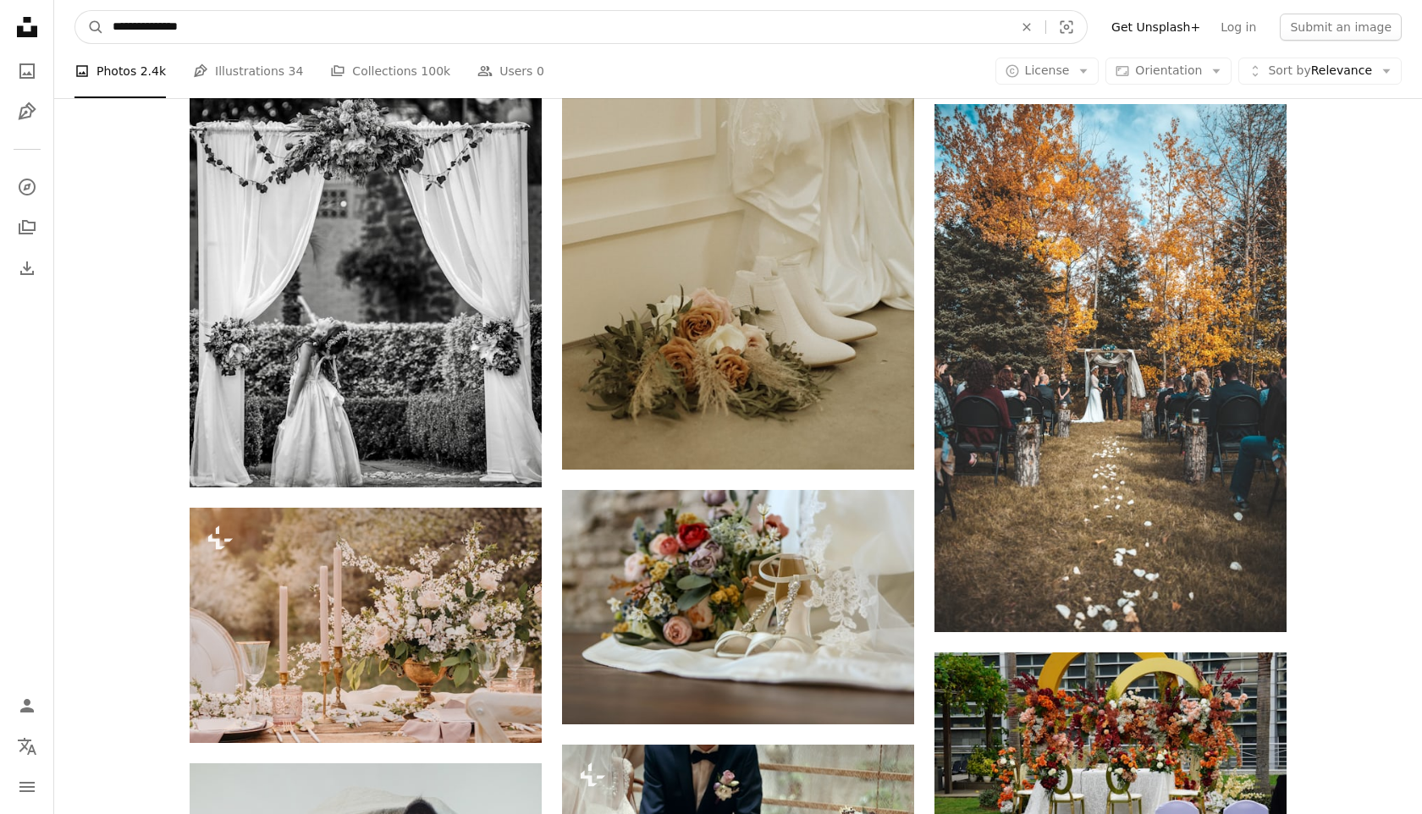
click at [572, 28] on input "**********" at bounding box center [556, 27] width 904 height 32
type input "**********"
click button "A magnifying glass" at bounding box center [89, 27] width 29 height 32
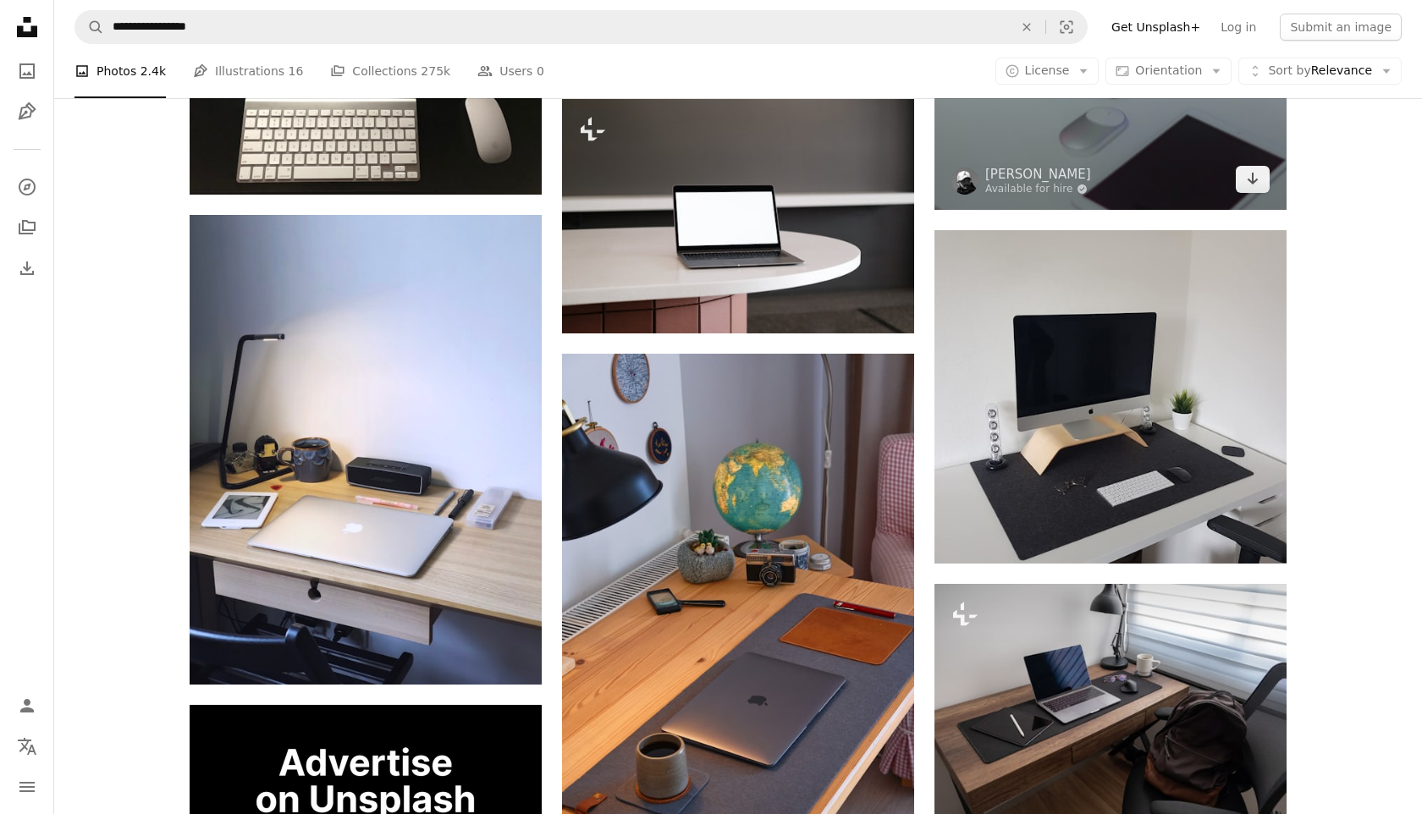
scroll to position [2841, 0]
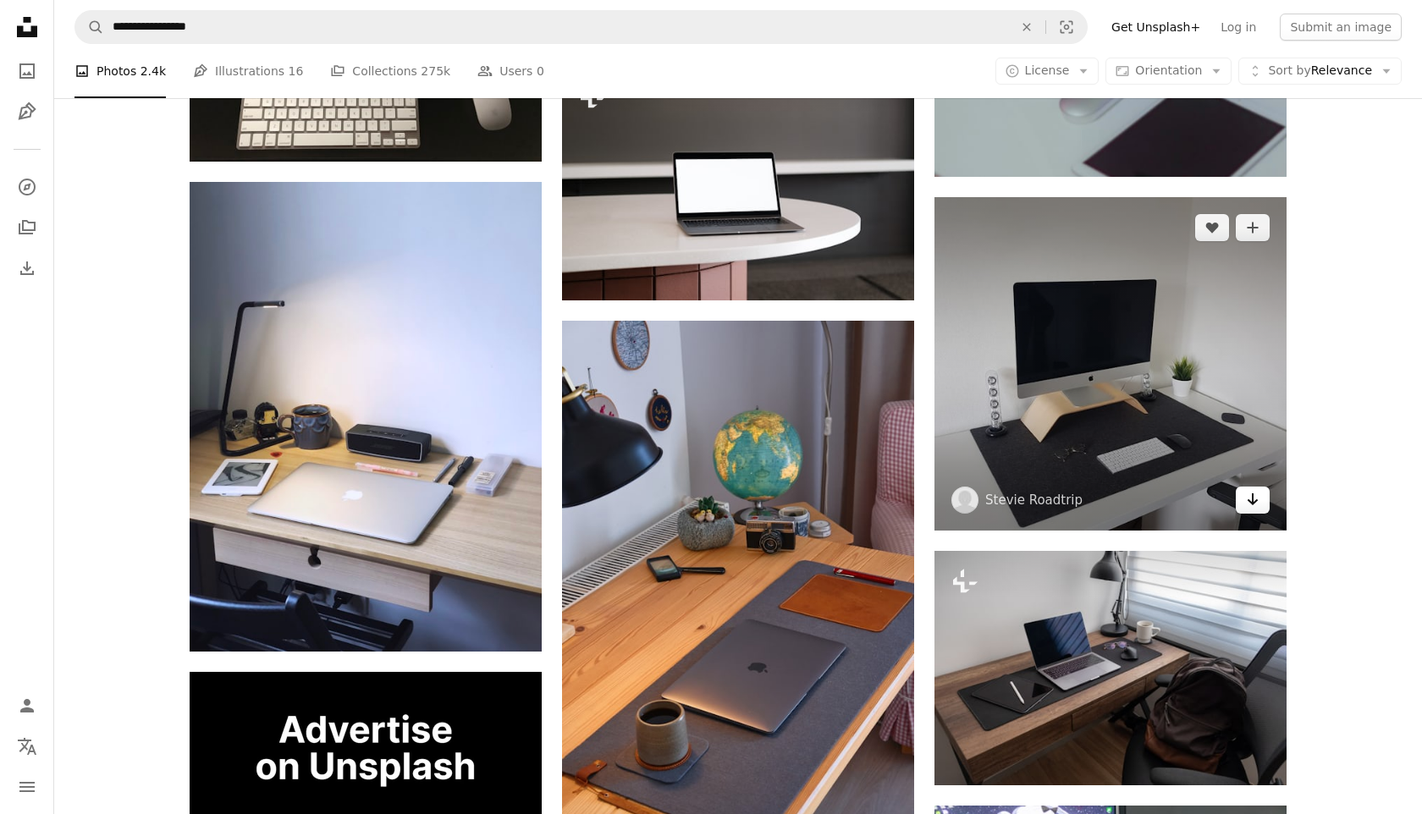
click at [1251, 500] on icon "Arrow pointing down" at bounding box center [1253, 499] width 14 height 20
